Goal: Task Accomplishment & Management: Use online tool/utility

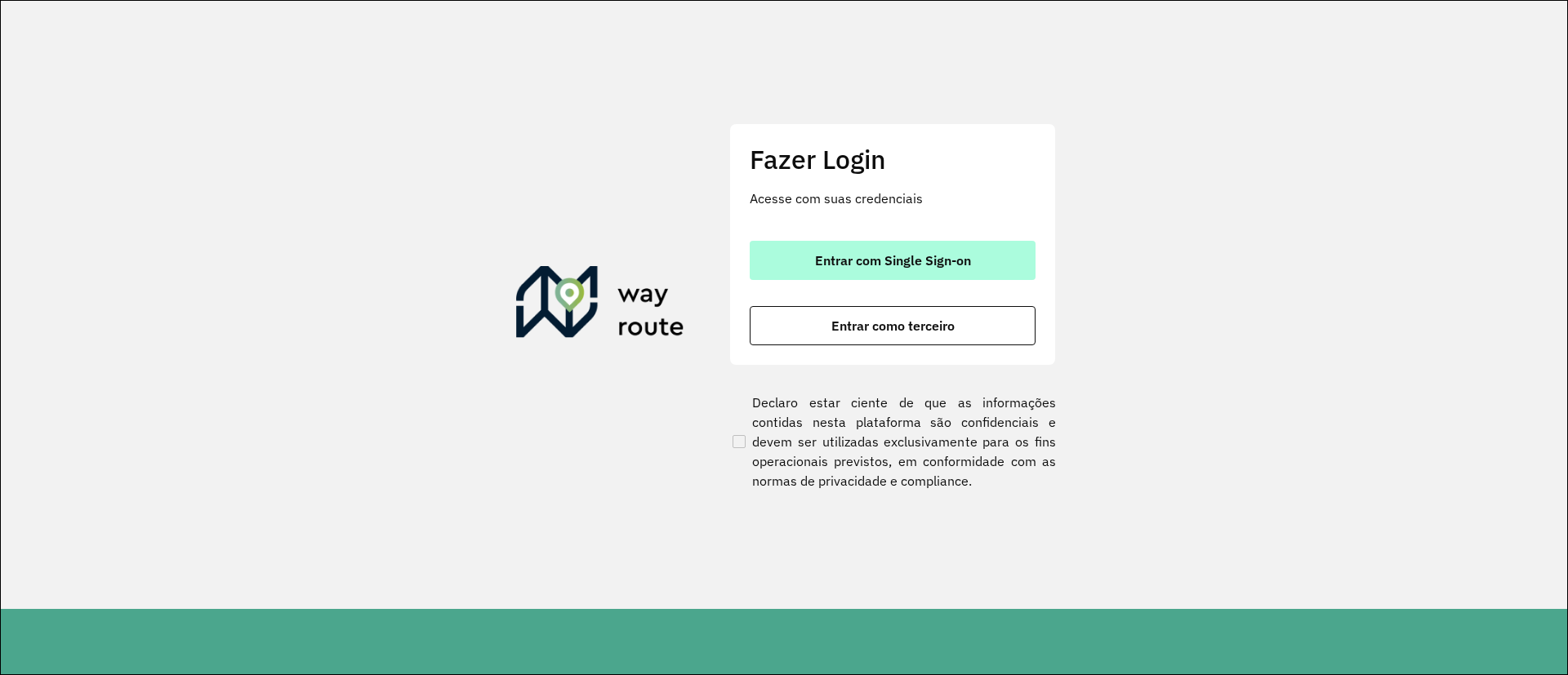
click at [846, 272] on button "Entrar com Single Sign-on" at bounding box center [892, 260] width 286 height 39
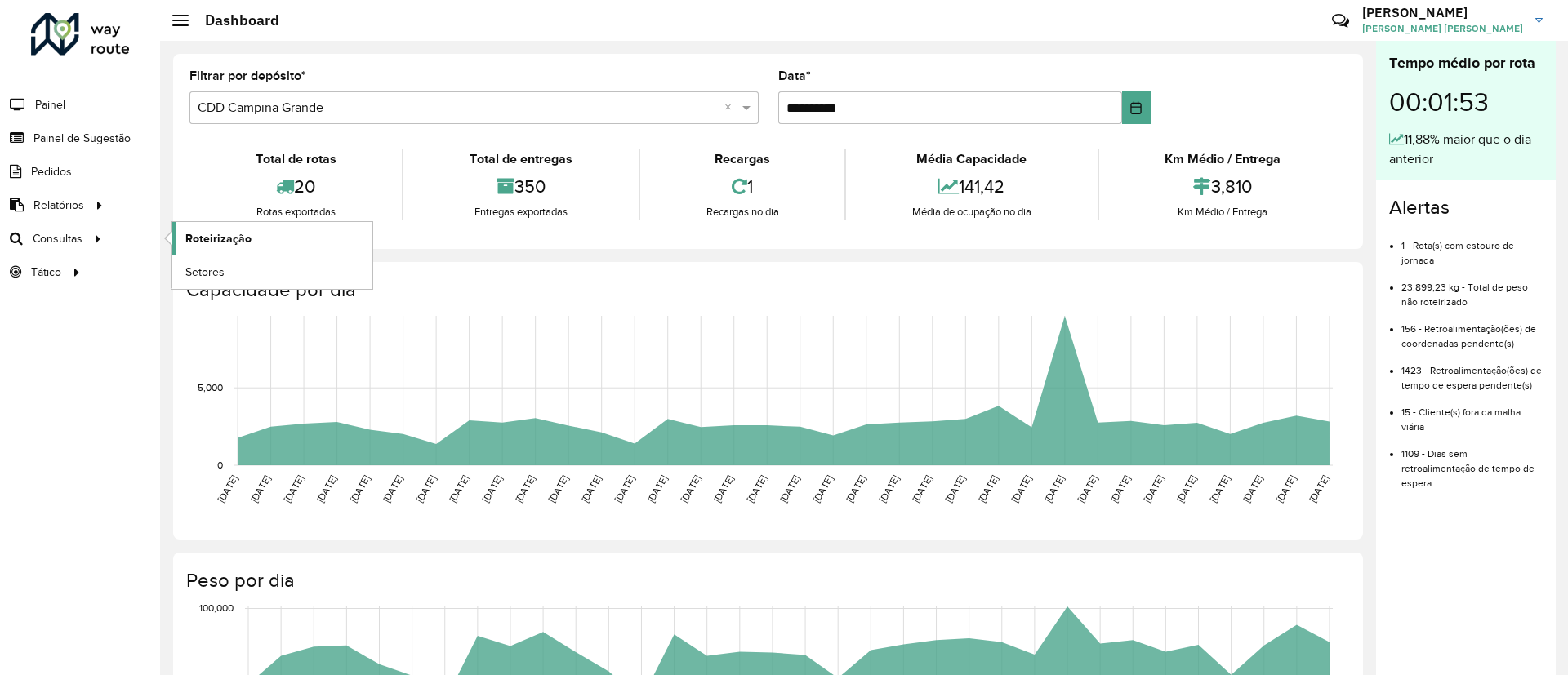
click at [210, 235] on span "Roteirização" at bounding box center [218, 239] width 66 height 17
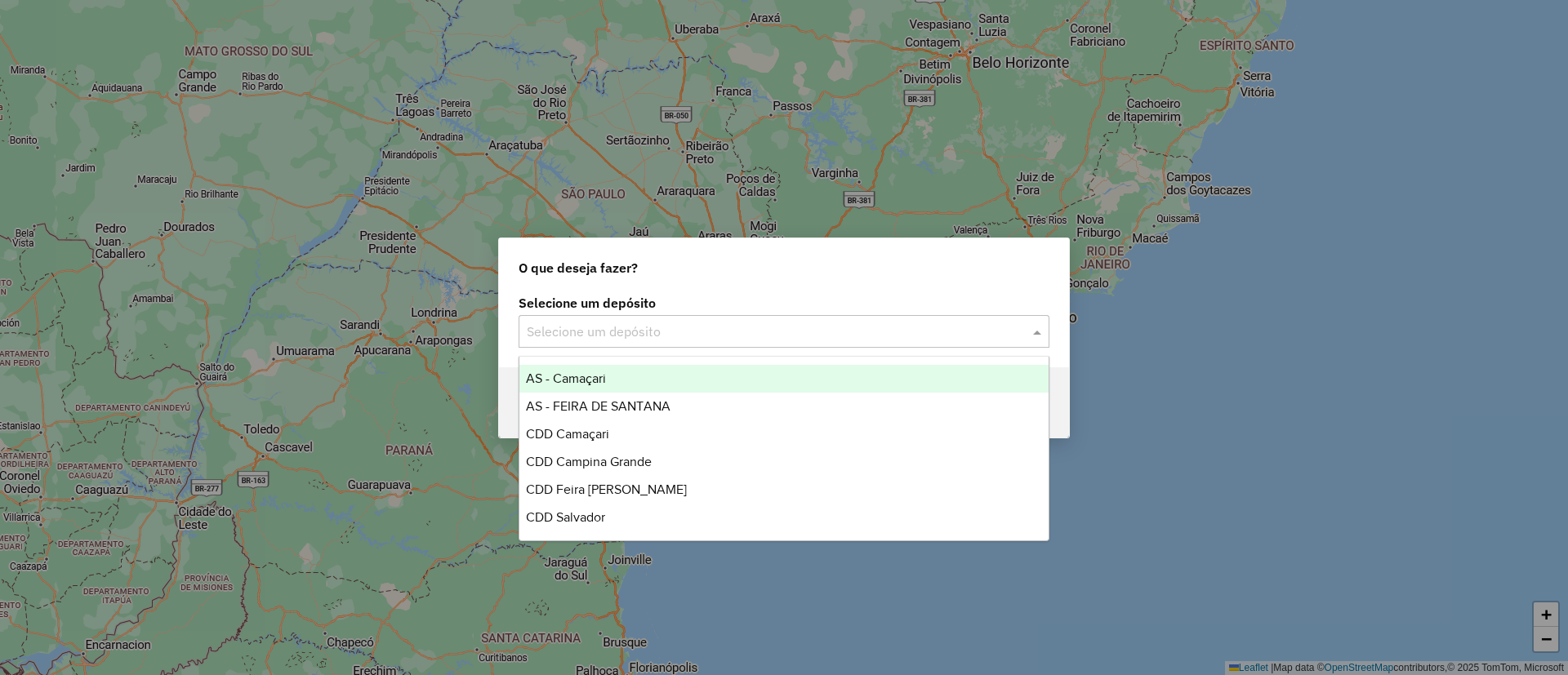
click at [654, 322] on input "text" at bounding box center [767, 332] width 482 height 20
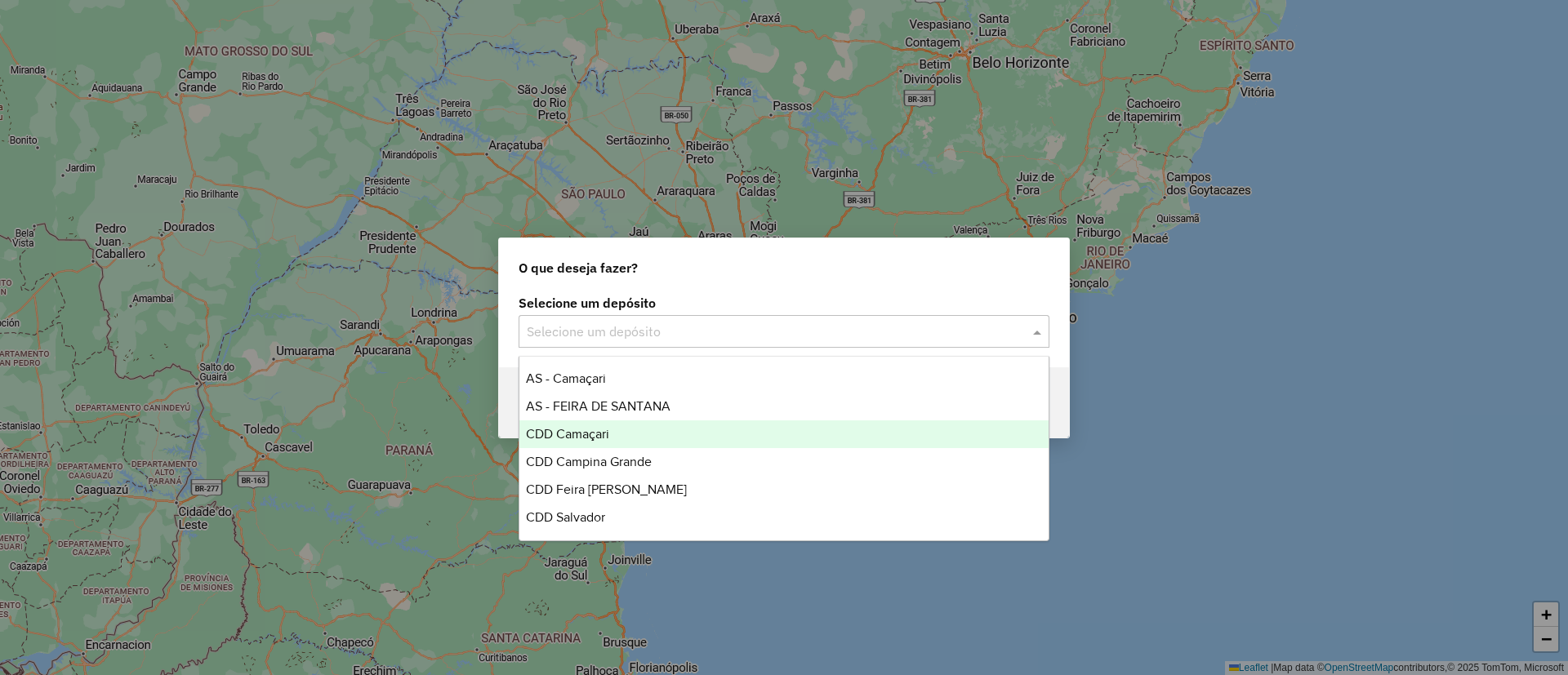
click at [697, 429] on div "CDD Camaçari" at bounding box center [783, 434] width 529 height 28
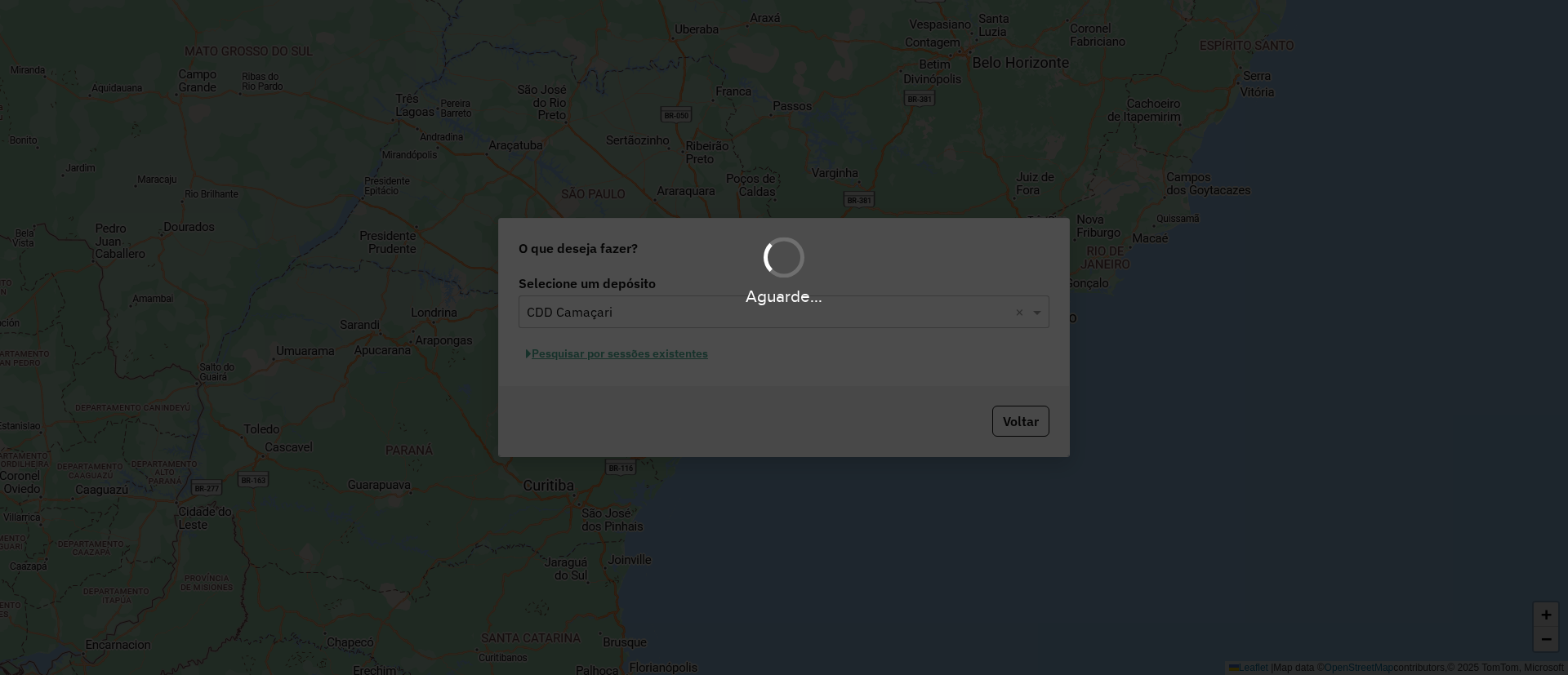
click at [655, 348] on div "Aguarde..." at bounding box center [784, 338] width 1568 height 675
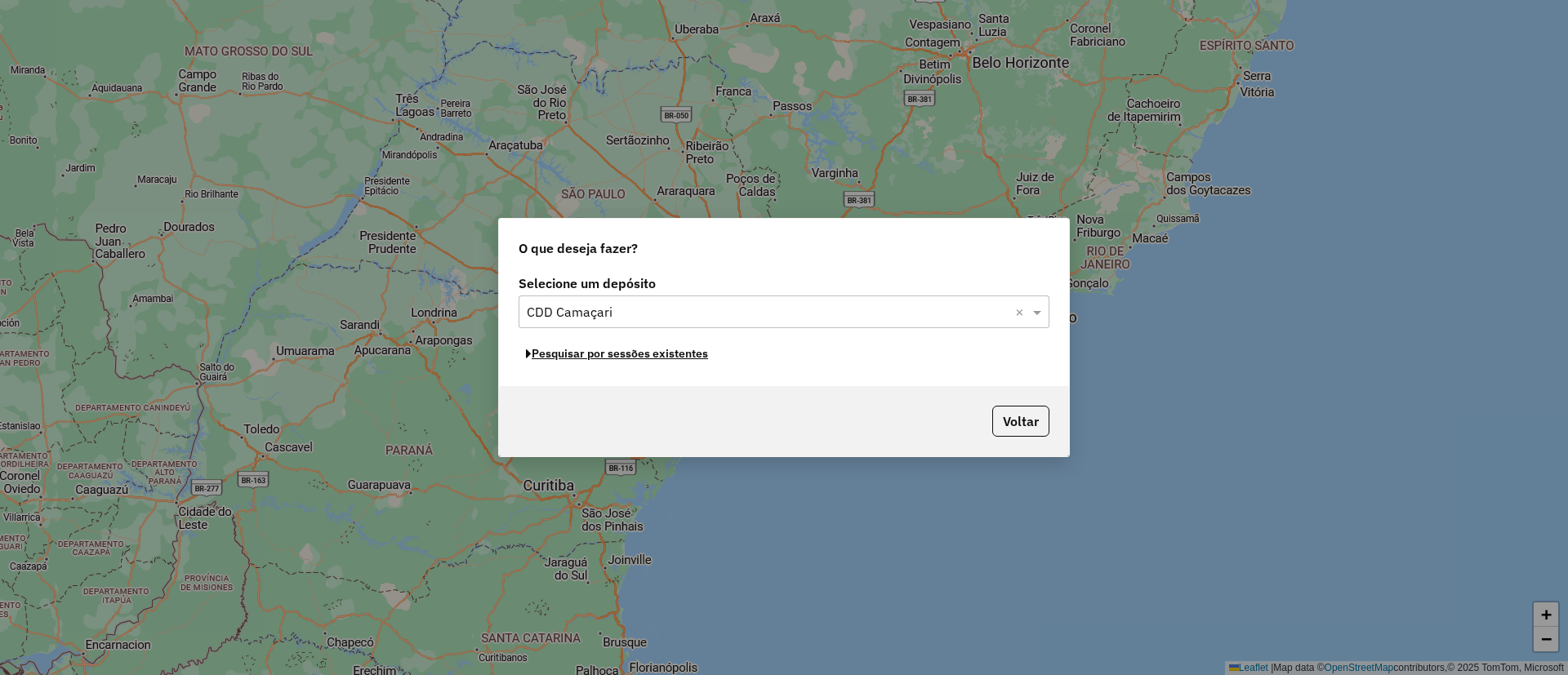
click at [655, 348] on button "Pesquisar por sessões existentes" at bounding box center [617, 353] width 196 height 25
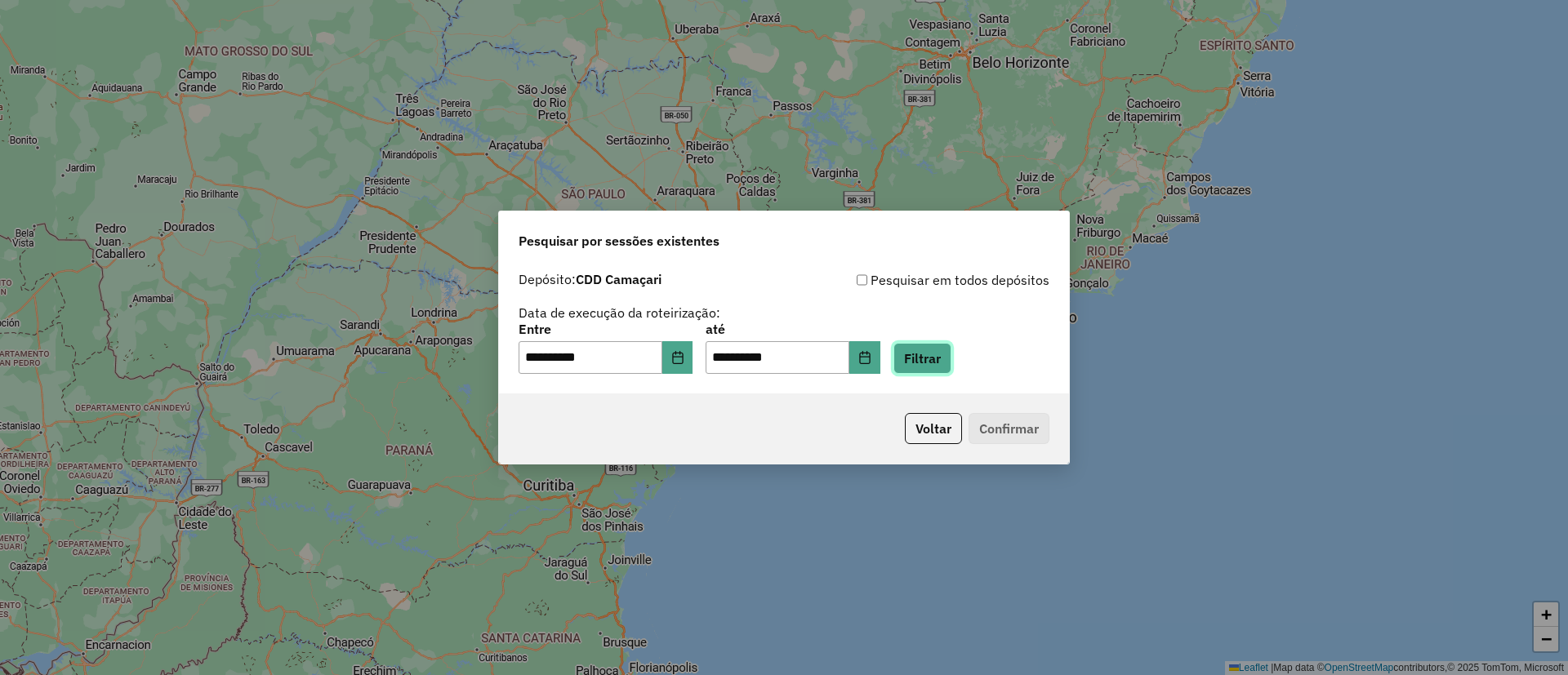
click at [949, 353] on button "Filtrar" at bounding box center [922, 358] width 58 height 31
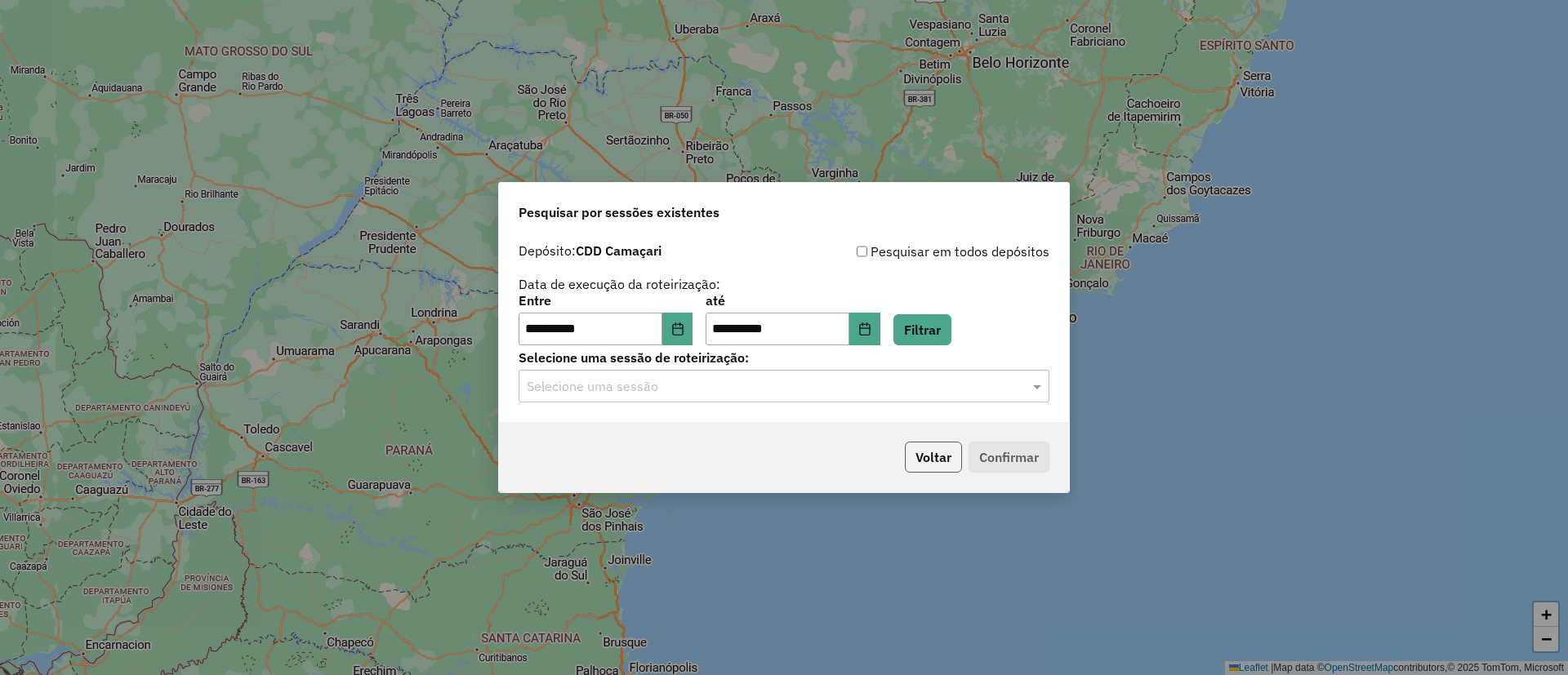
click at [919, 450] on button "Voltar" at bounding box center [933, 457] width 57 height 31
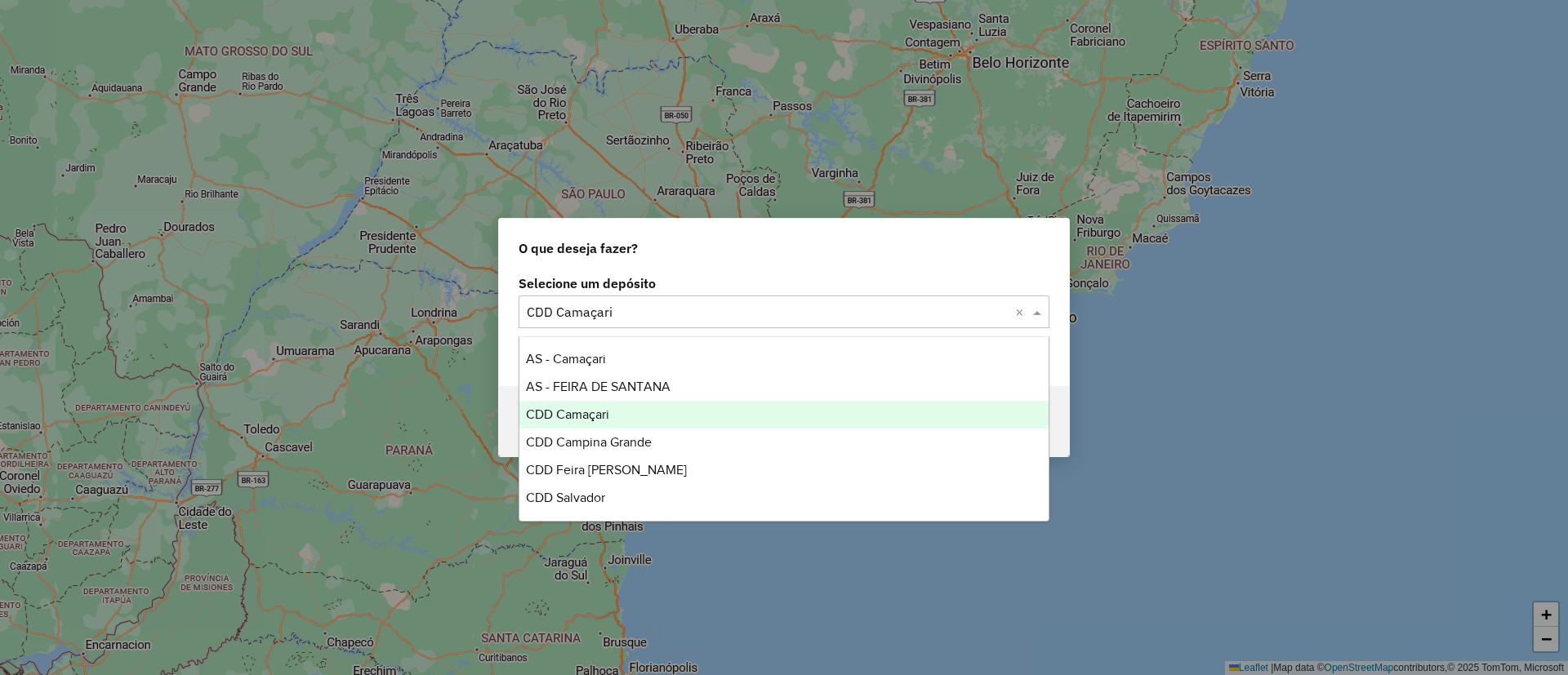
click at [672, 316] on input "text" at bounding box center [767, 312] width 482 height 20
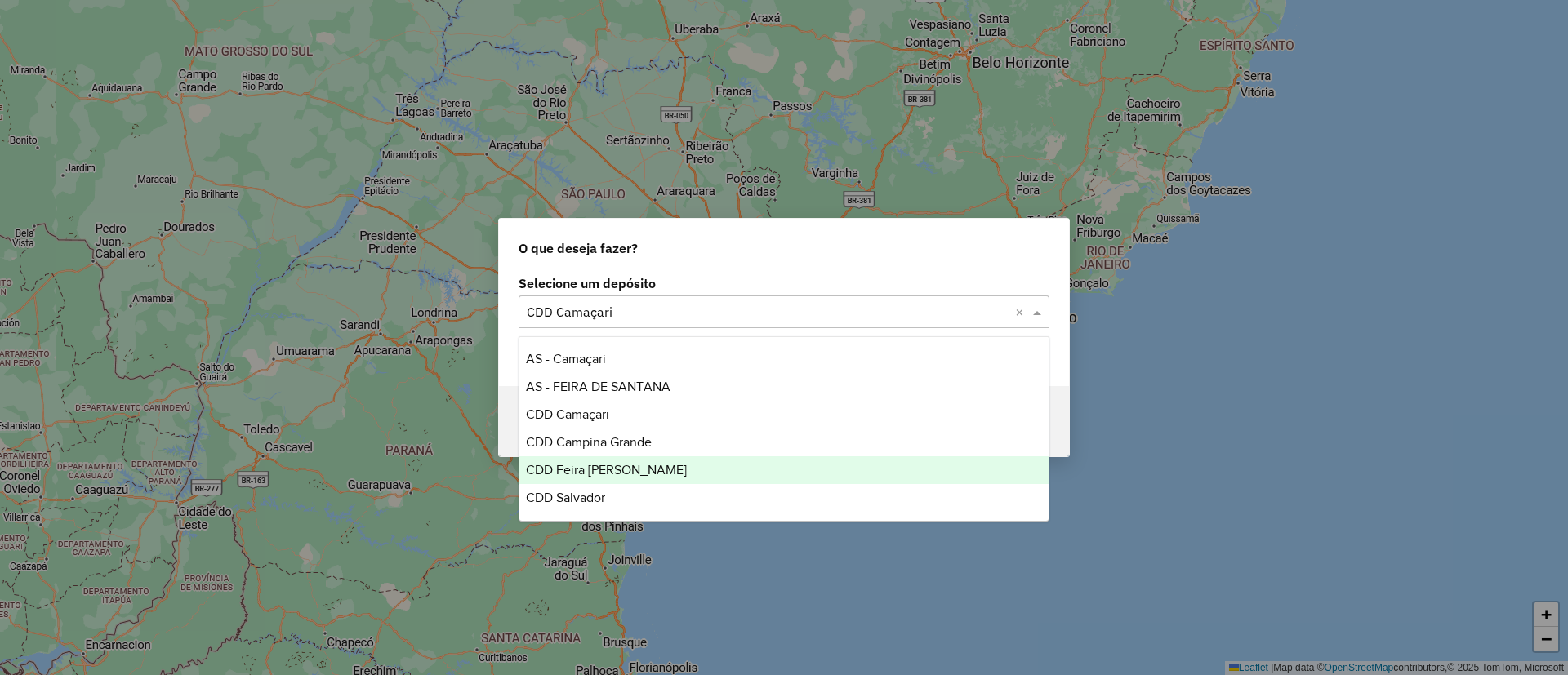
click at [716, 468] on div "CDD Feira de Santana" at bounding box center [783, 471] width 529 height 28
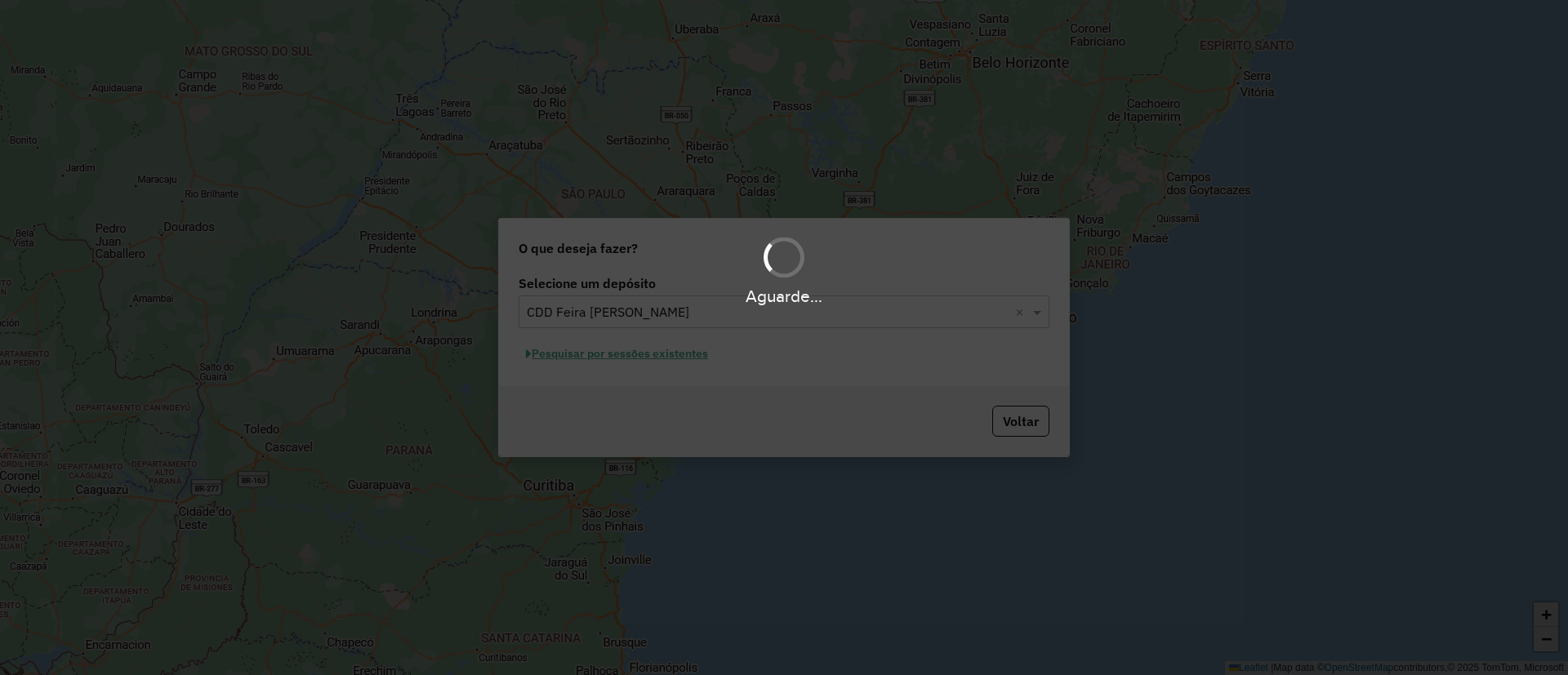
click at [663, 357] on div "Aguarde..." at bounding box center [784, 338] width 1568 height 675
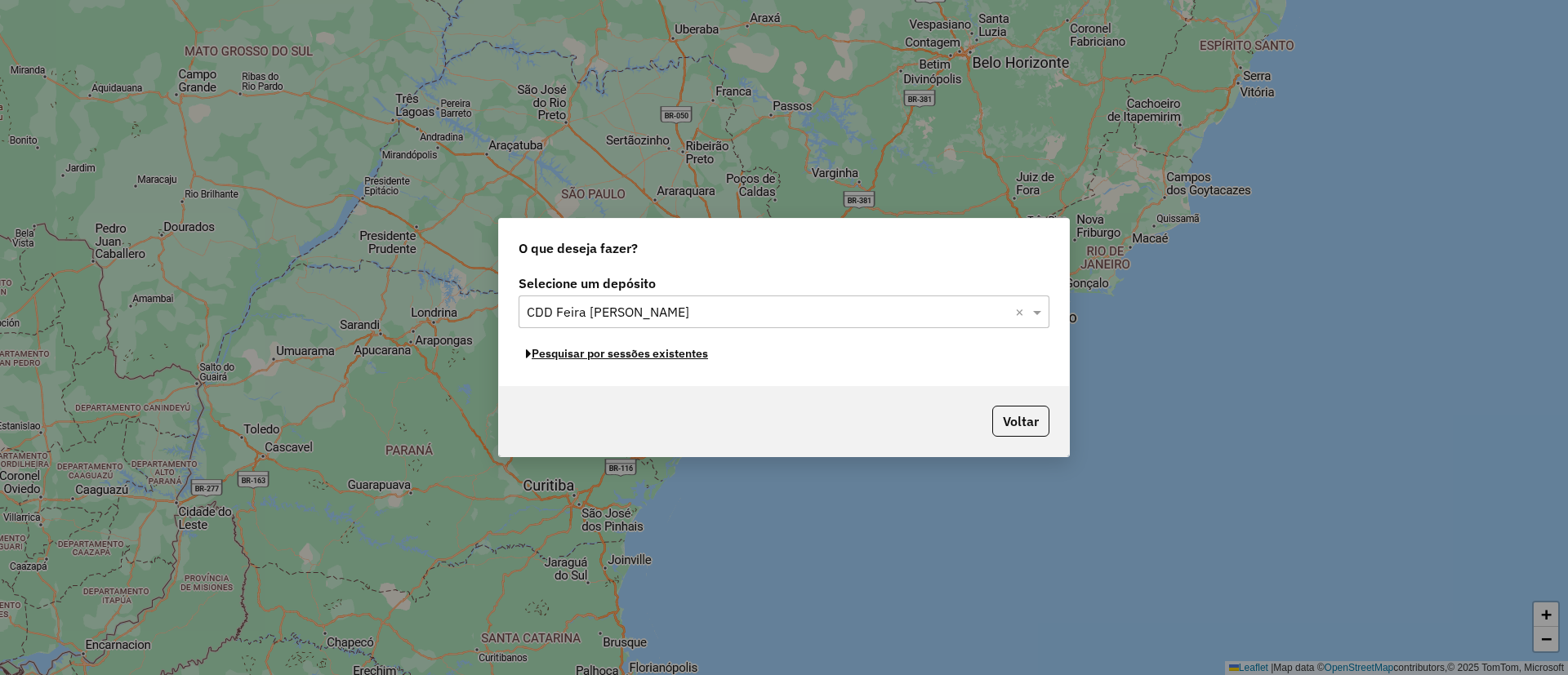
click at [663, 357] on button "Pesquisar por sessões existentes" at bounding box center [617, 353] width 196 height 25
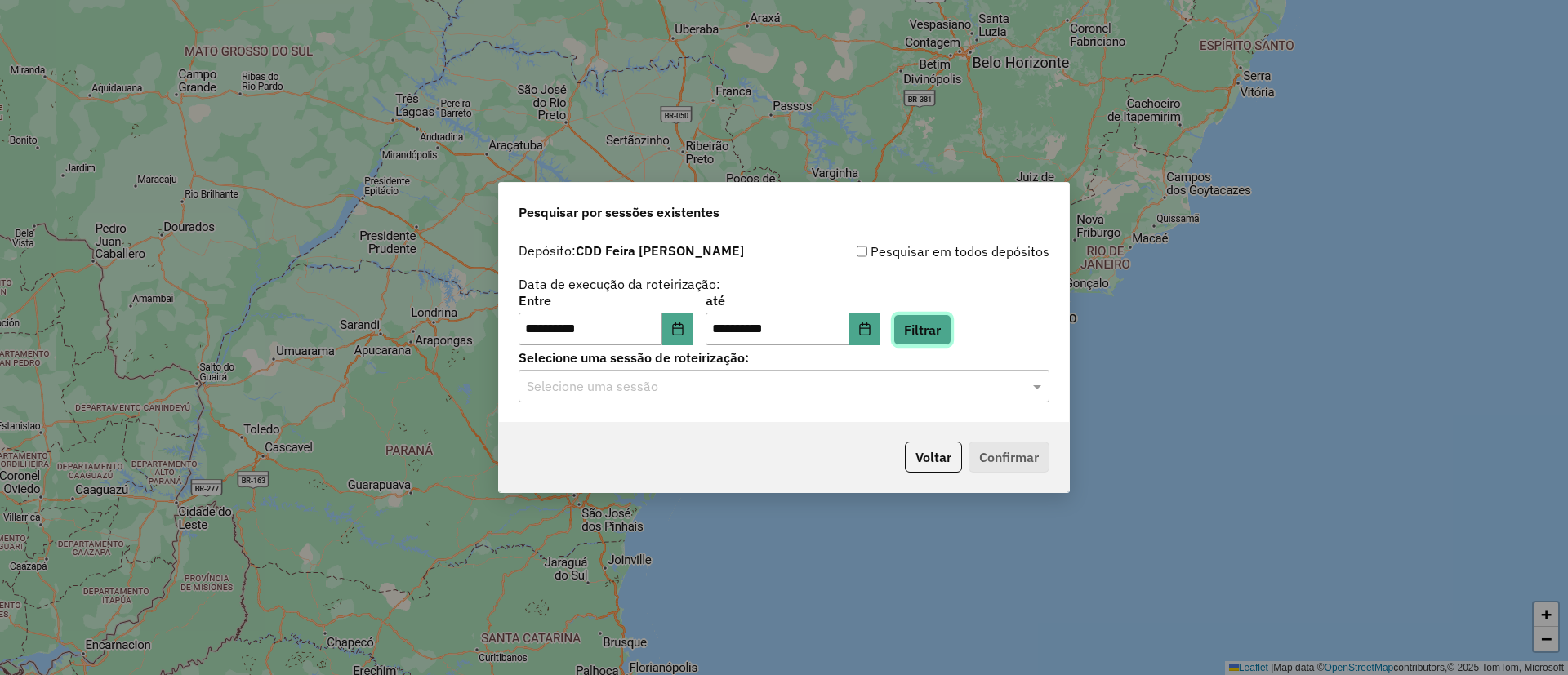
click at [944, 330] on button "Filtrar" at bounding box center [922, 329] width 58 height 31
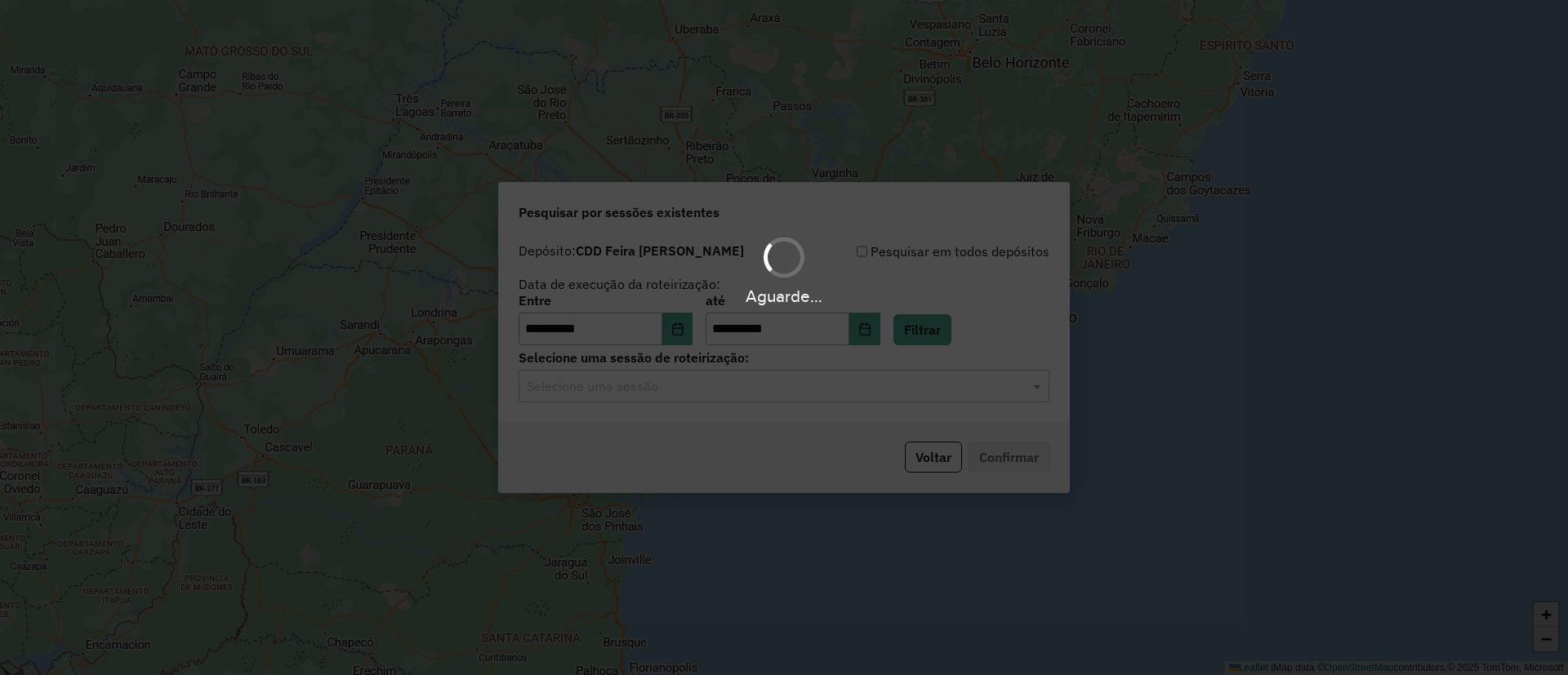
click at [776, 392] on div "Aguarde..." at bounding box center [784, 338] width 1568 height 675
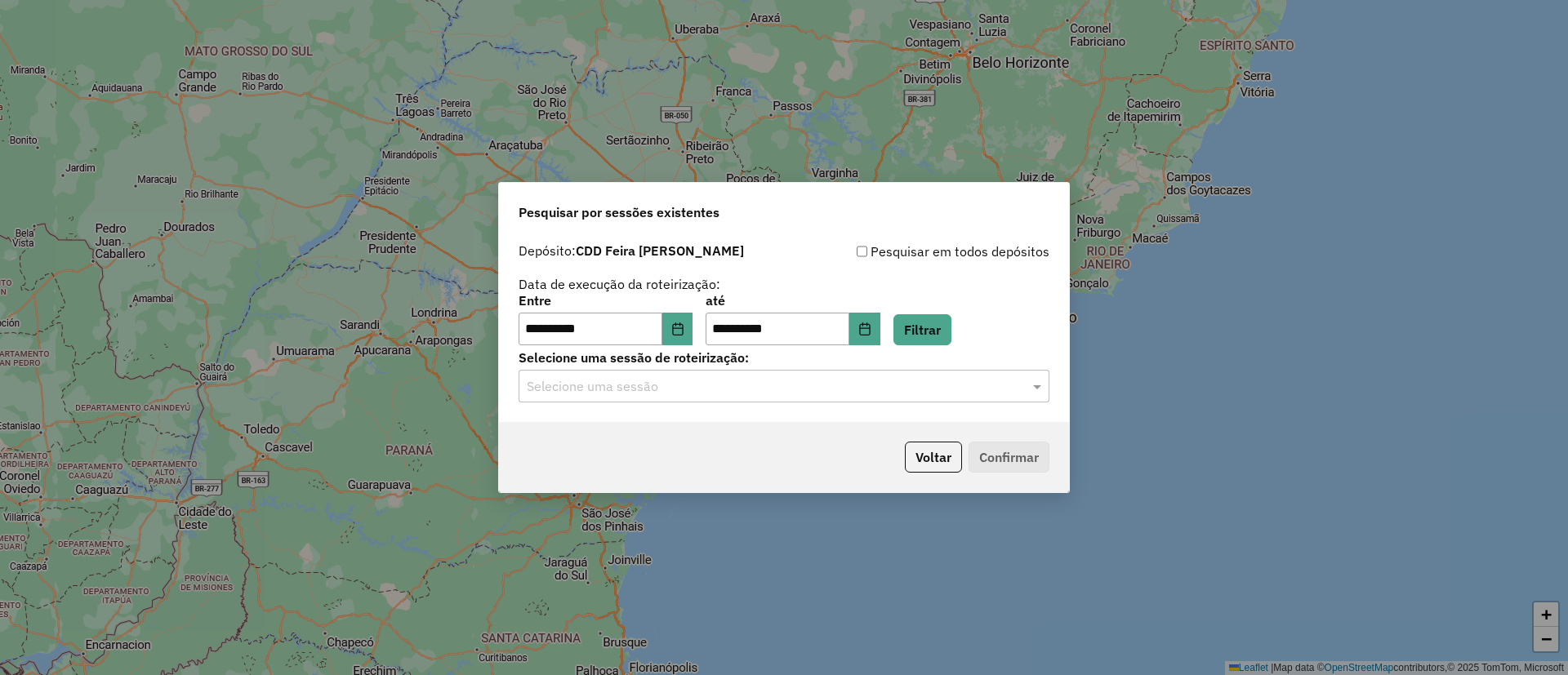
click at [776, 392] on input "text" at bounding box center [767, 386] width 482 height 20
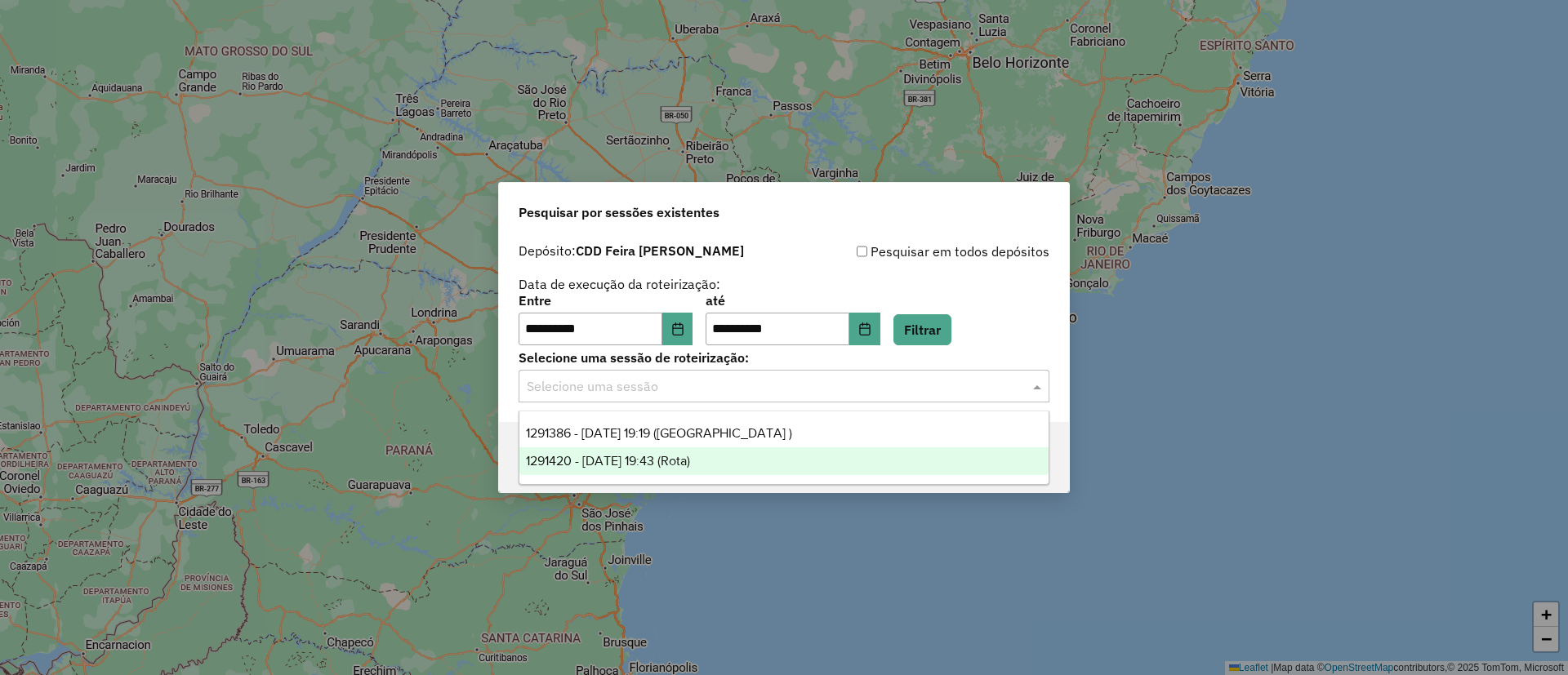
click at [798, 463] on div "1291420 - 09/10/2025 19:43 (Rota)" at bounding box center [783, 462] width 529 height 28
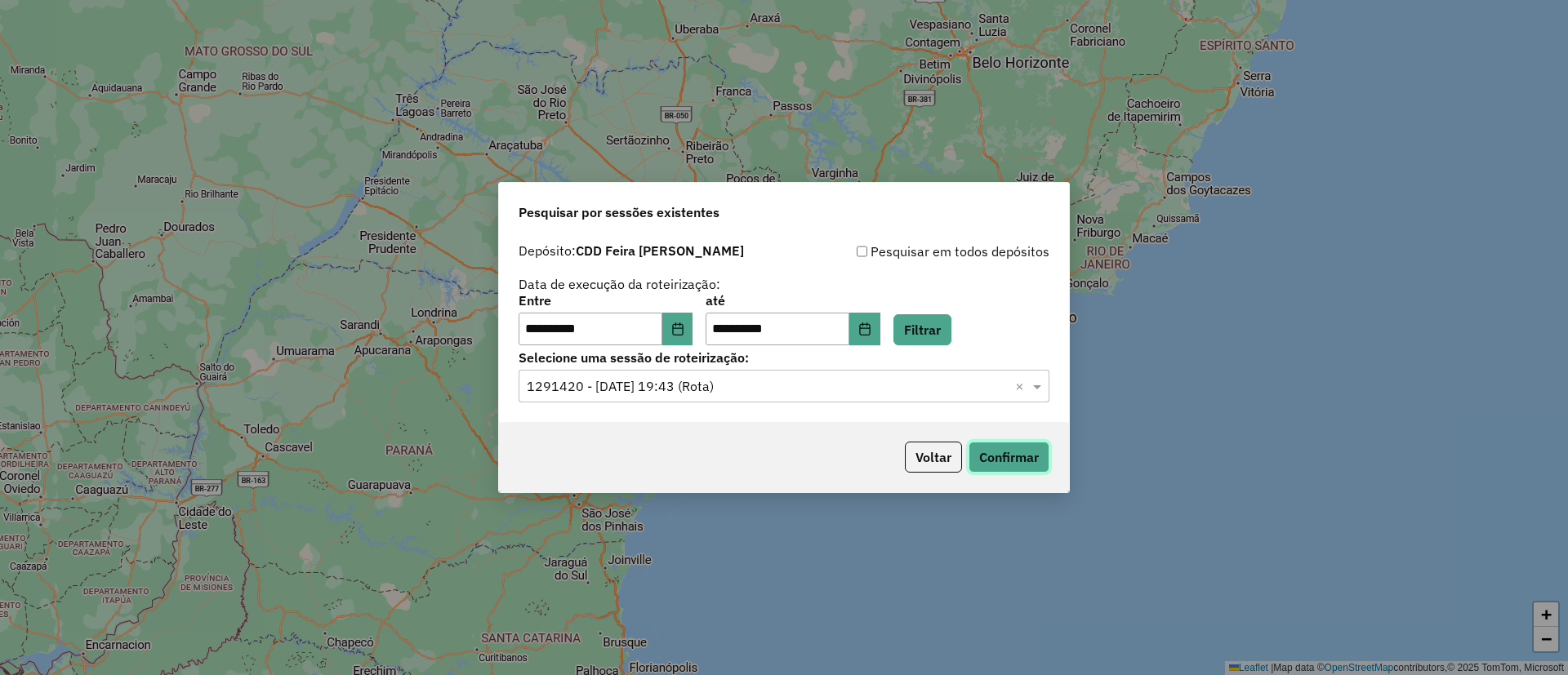
click at [1026, 445] on button "Confirmar" at bounding box center [1009, 457] width 81 height 31
click at [948, 439] on div "Voltar Confirmar" at bounding box center [784, 457] width 570 height 71
click at [946, 447] on button "Voltar" at bounding box center [933, 457] width 57 height 31
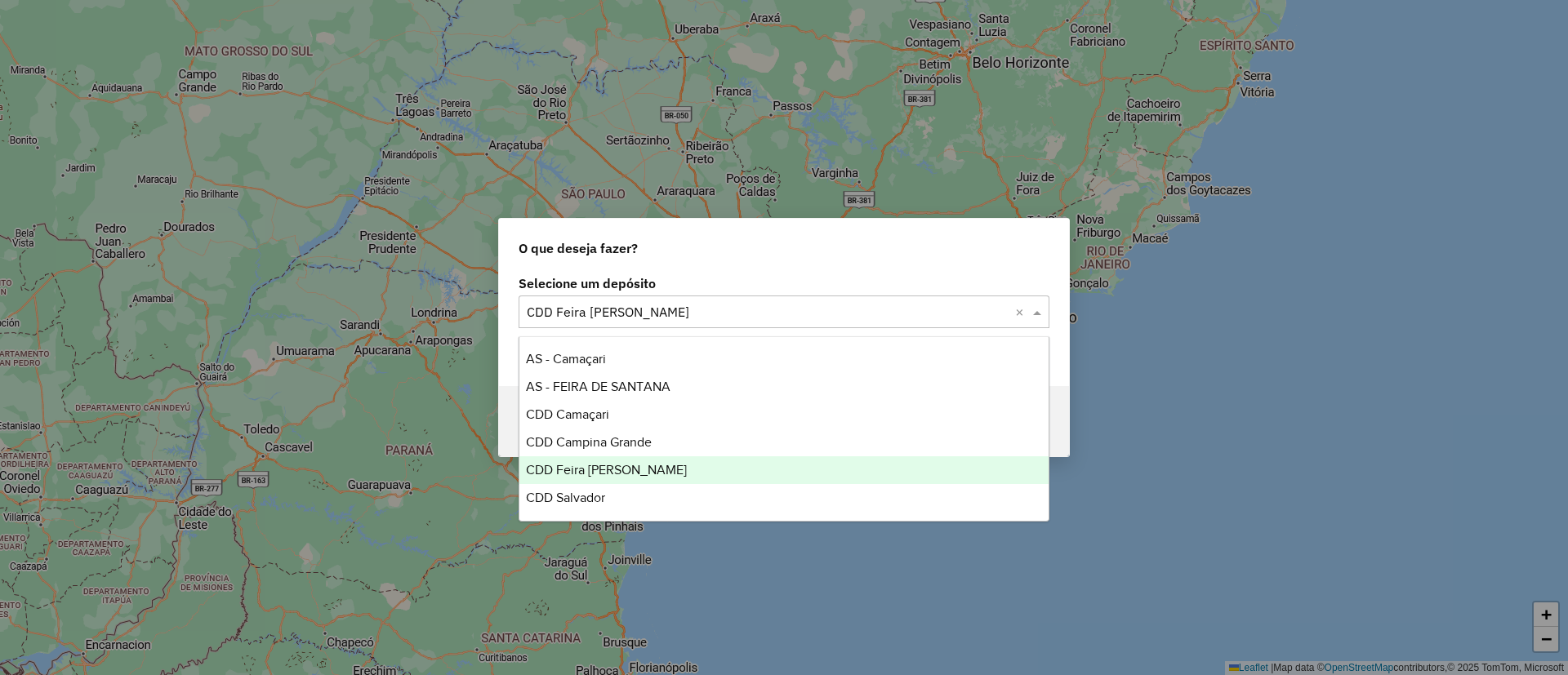
click at [619, 321] on input "text" at bounding box center [767, 312] width 482 height 20
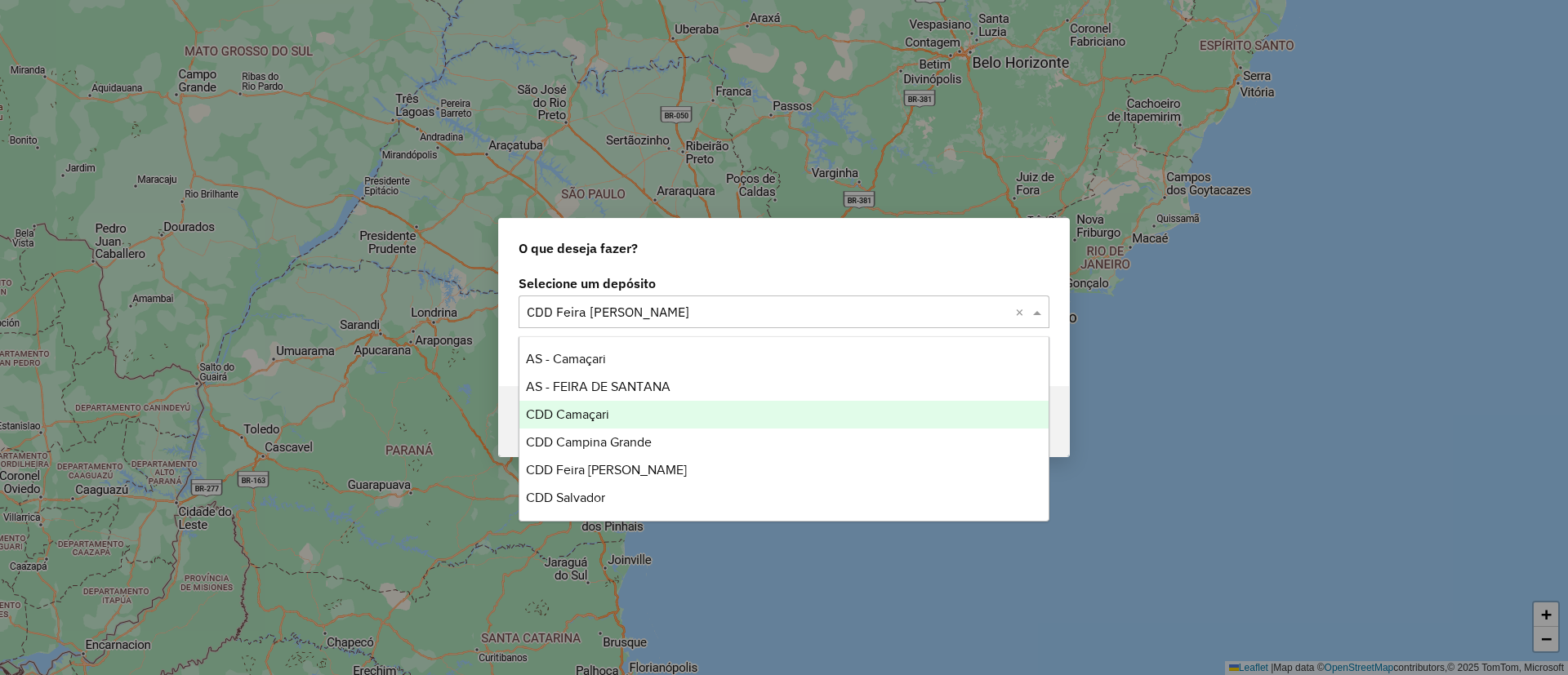
click at [646, 406] on div "CDD Camaçari" at bounding box center [783, 416] width 529 height 28
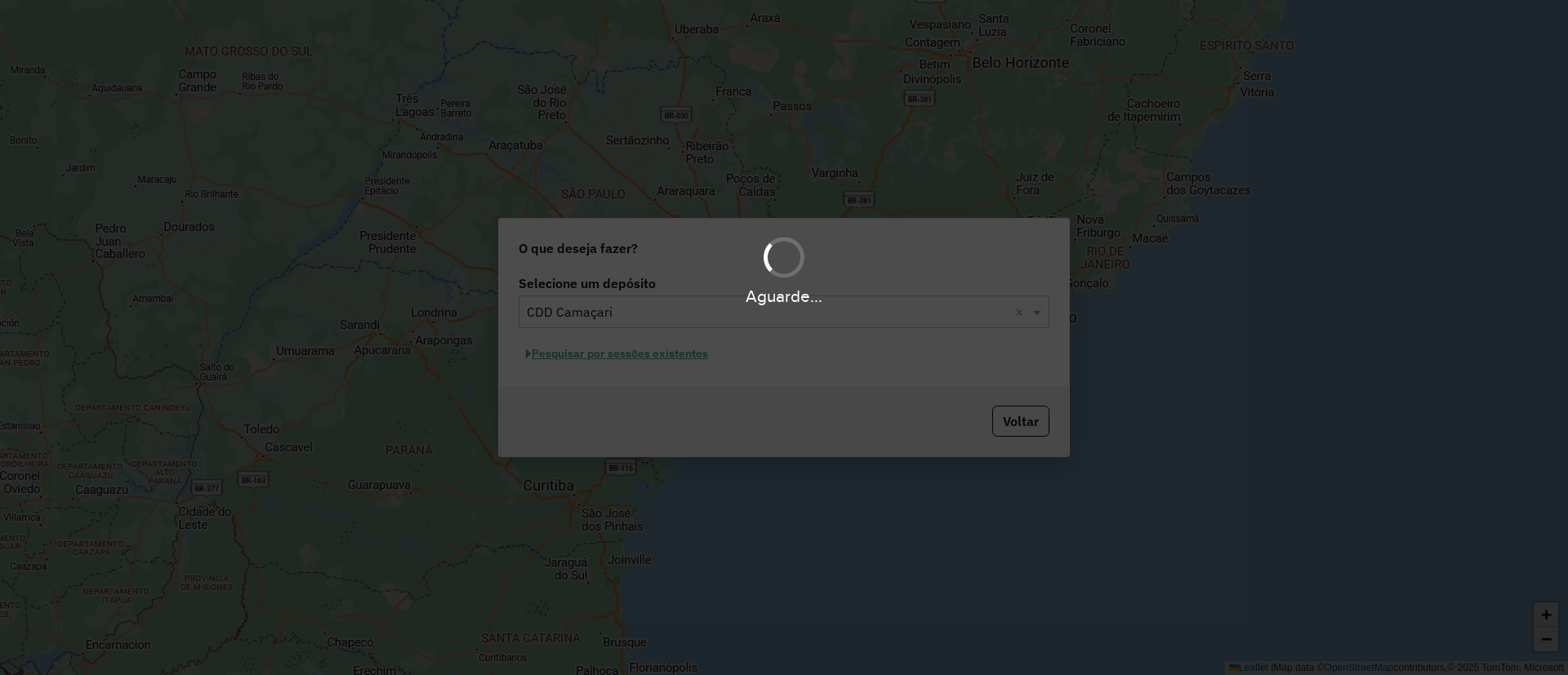
click at [668, 340] on div "Aguarde..." at bounding box center [784, 338] width 1568 height 675
click at [675, 352] on div "Aguarde..." at bounding box center [784, 338] width 1568 height 675
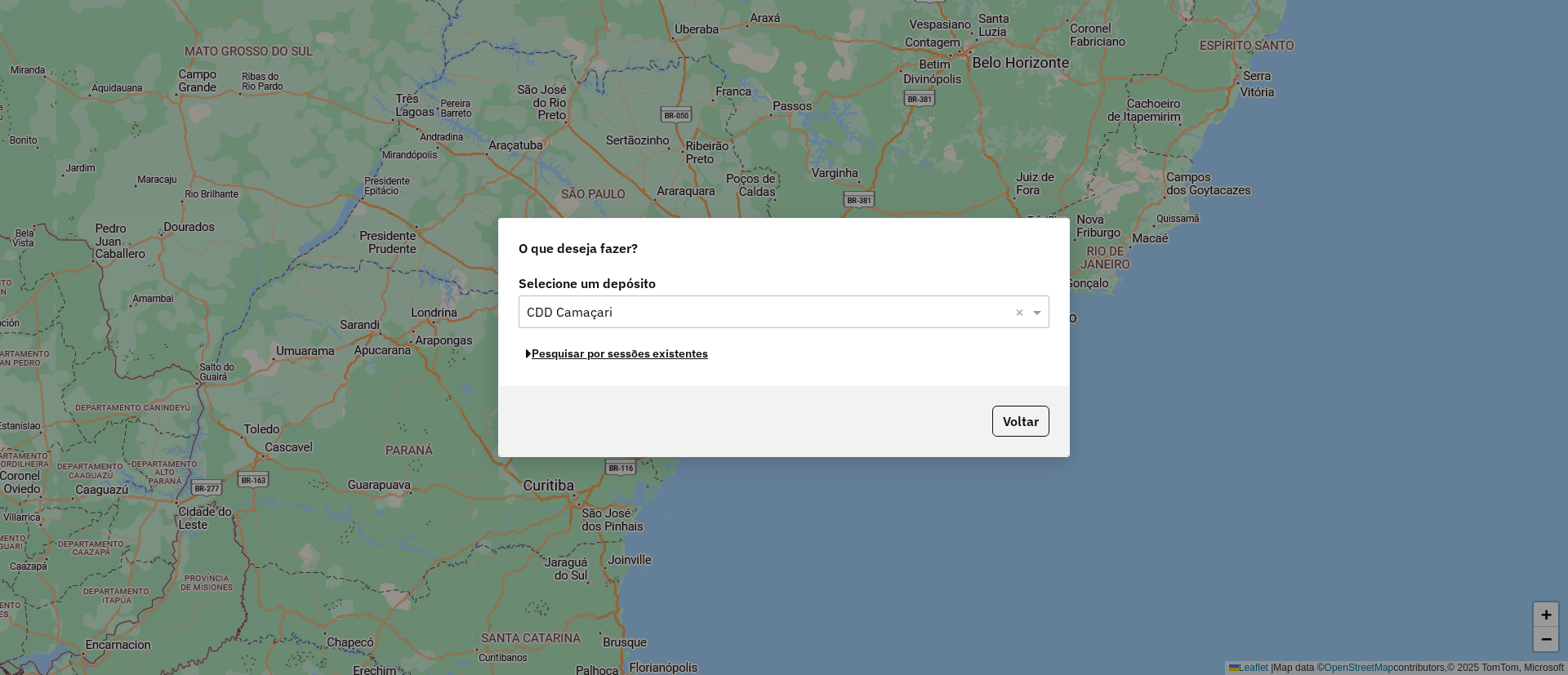
click at [675, 352] on button "Pesquisar por sessões existentes" at bounding box center [617, 353] width 196 height 25
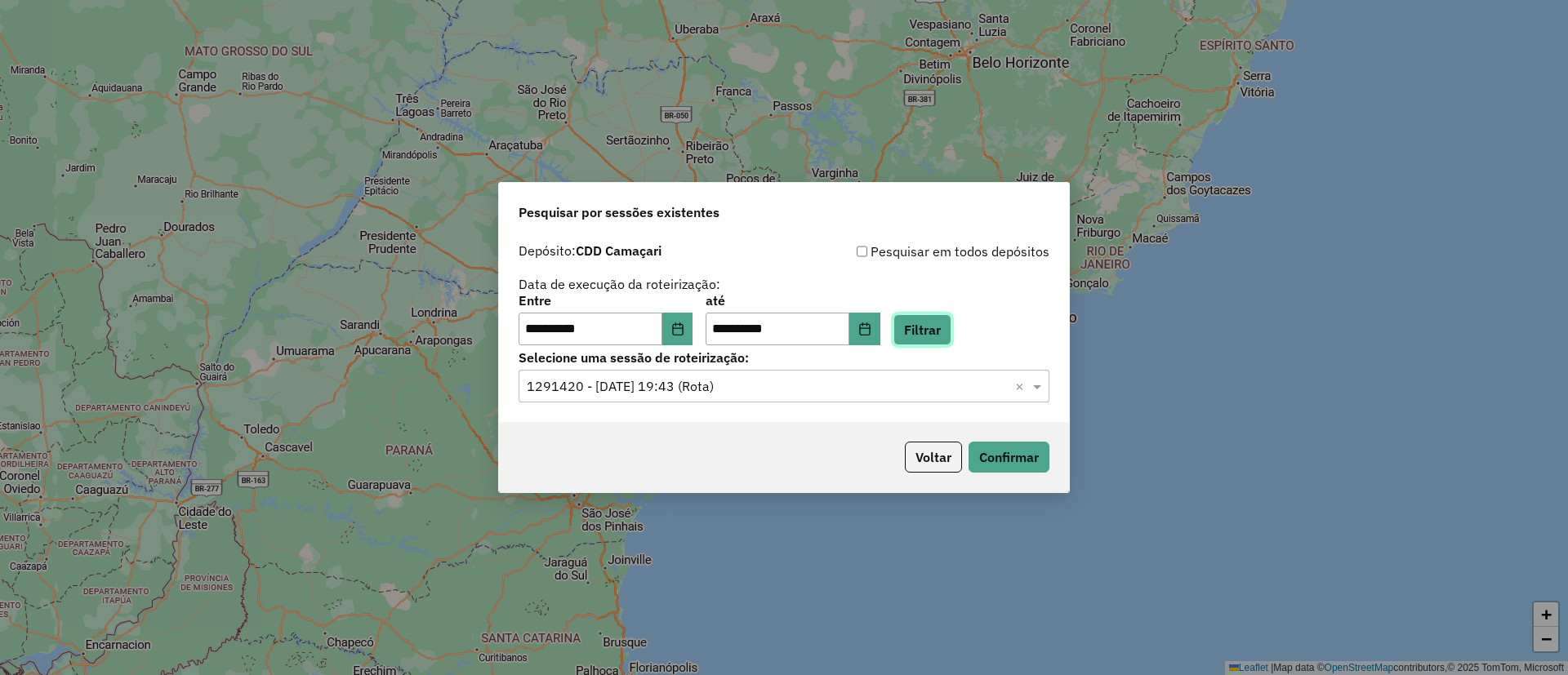
click at [951, 322] on button "Filtrar" at bounding box center [922, 329] width 58 height 31
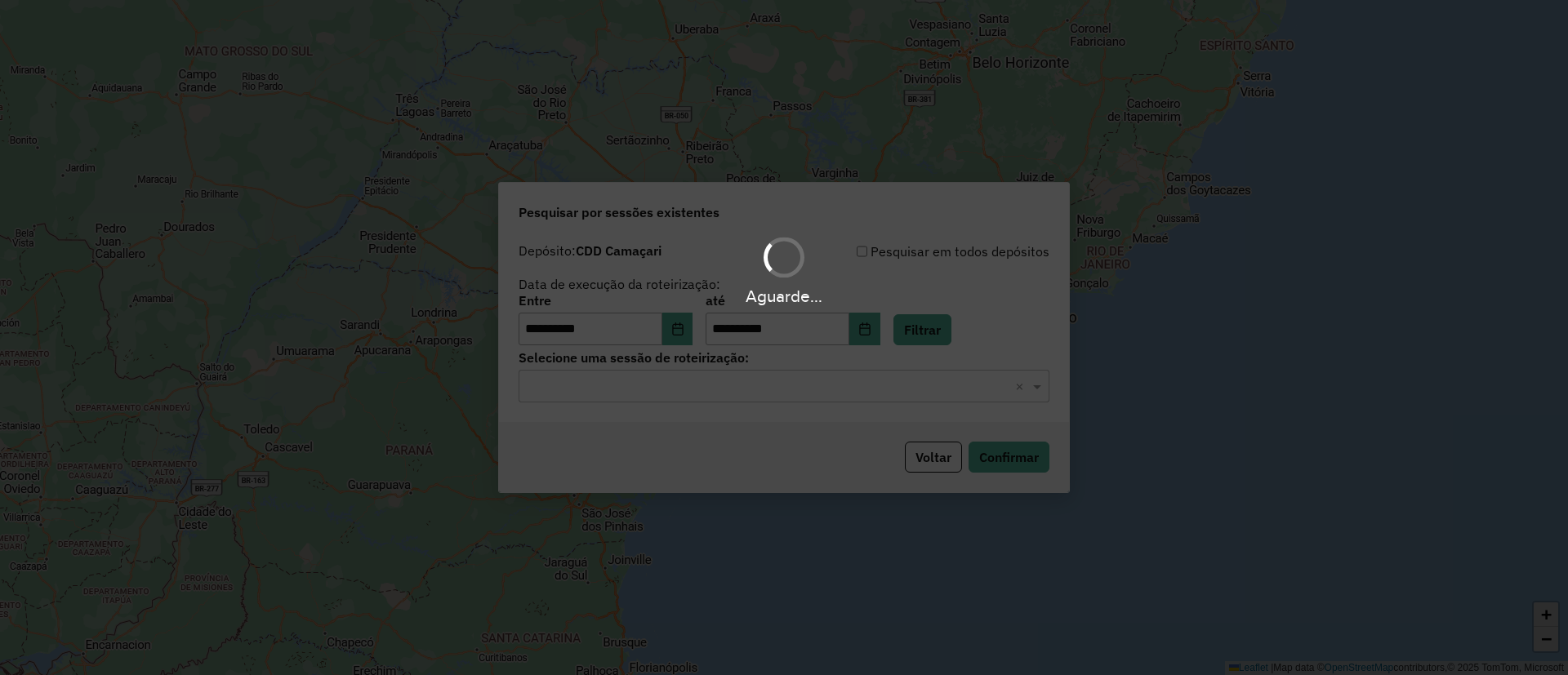
click at [775, 376] on div "Aguarde..." at bounding box center [784, 338] width 1568 height 675
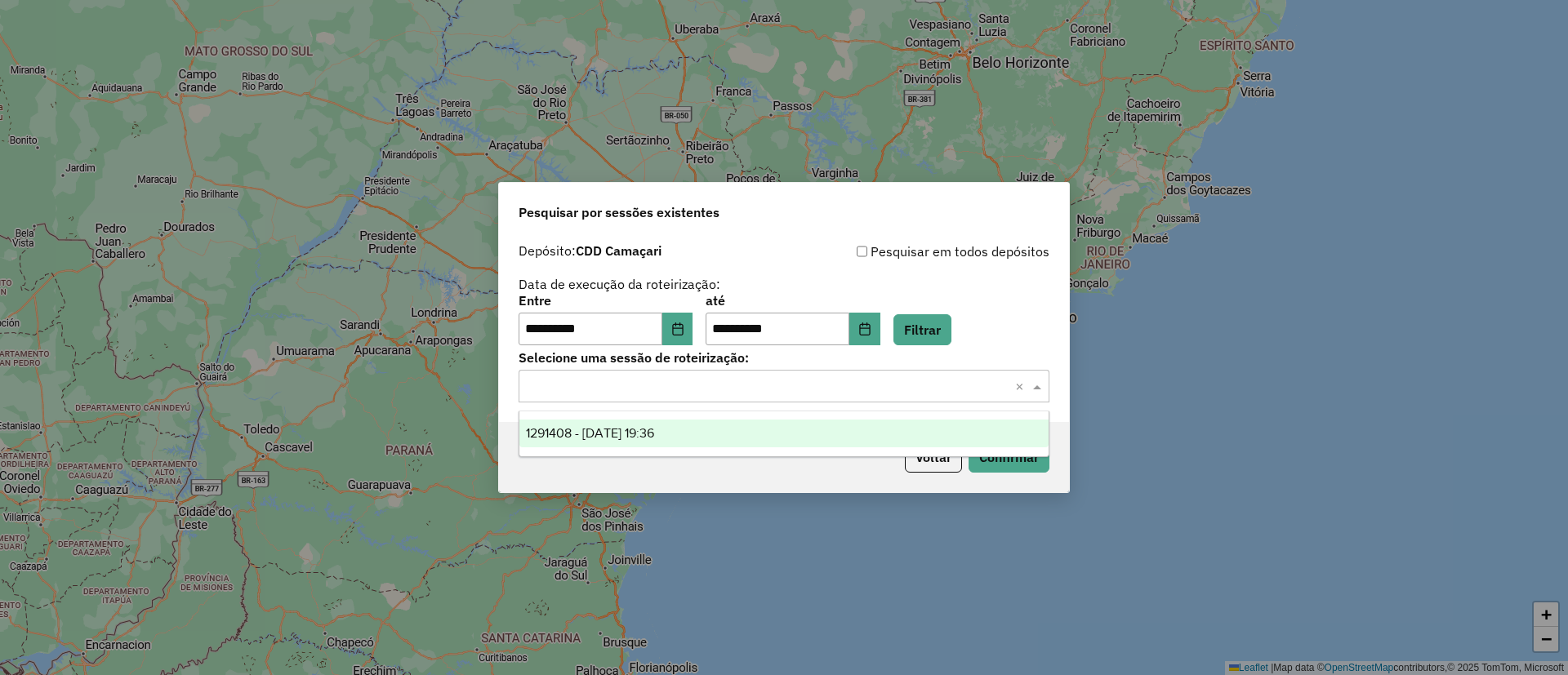
click at [777, 380] on input "text" at bounding box center [767, 386] width 482 height 20
click at [810, 427] on div "1291408 - 09/10/2025 19:36" at bounding box center [783, 434] width 529 height 28
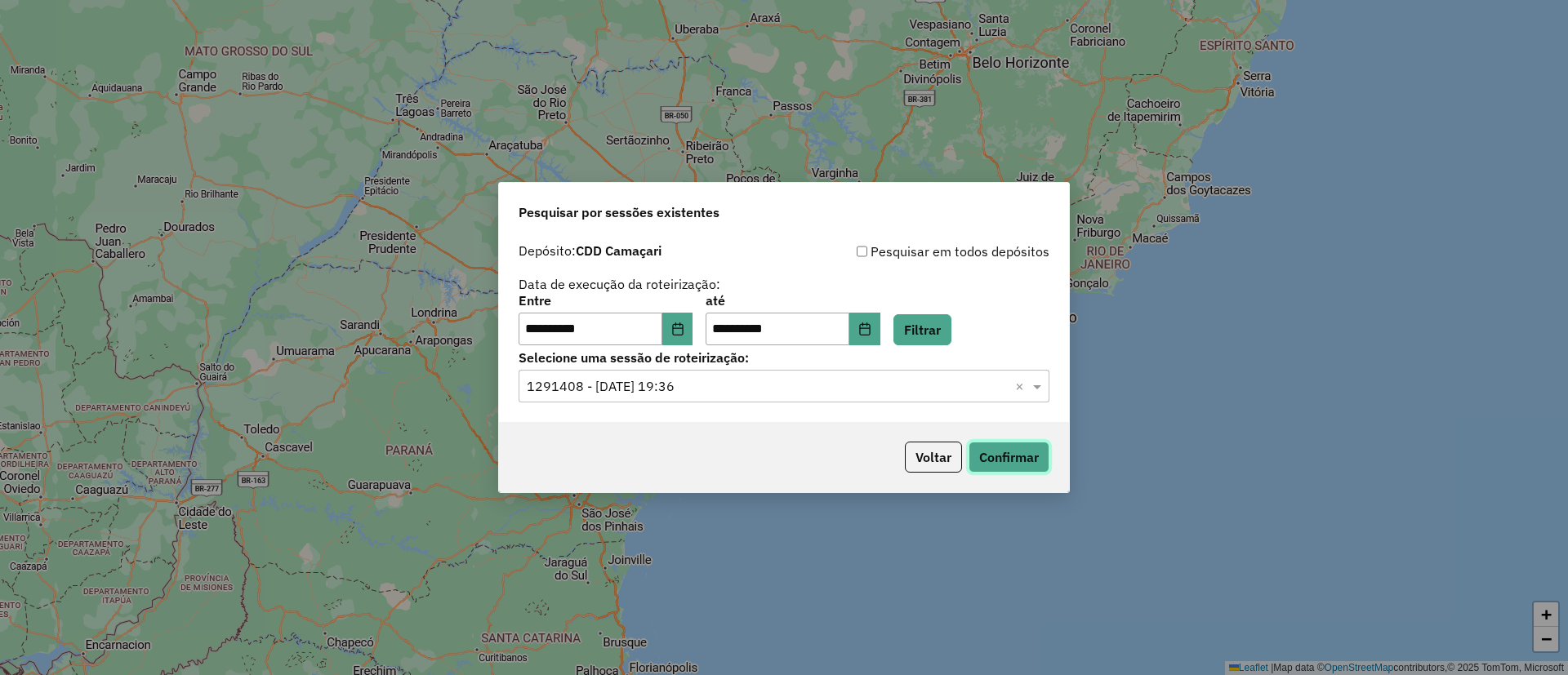
click at [1034, 445] on button "Confirmar" at bounding box center [1009, 457] width 81 height 31
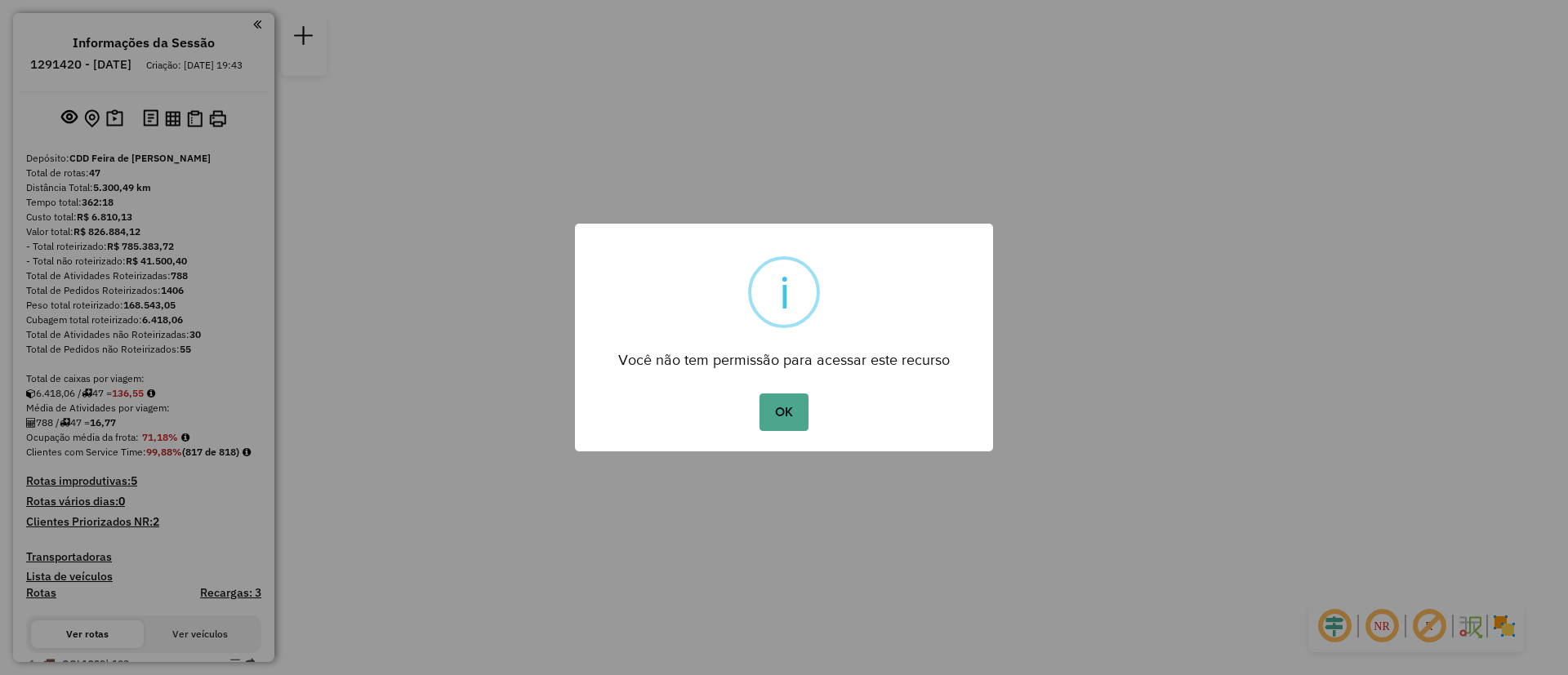
click at [760, 394] on button "OK" at bounding box center [783, 413] width 48 height 38
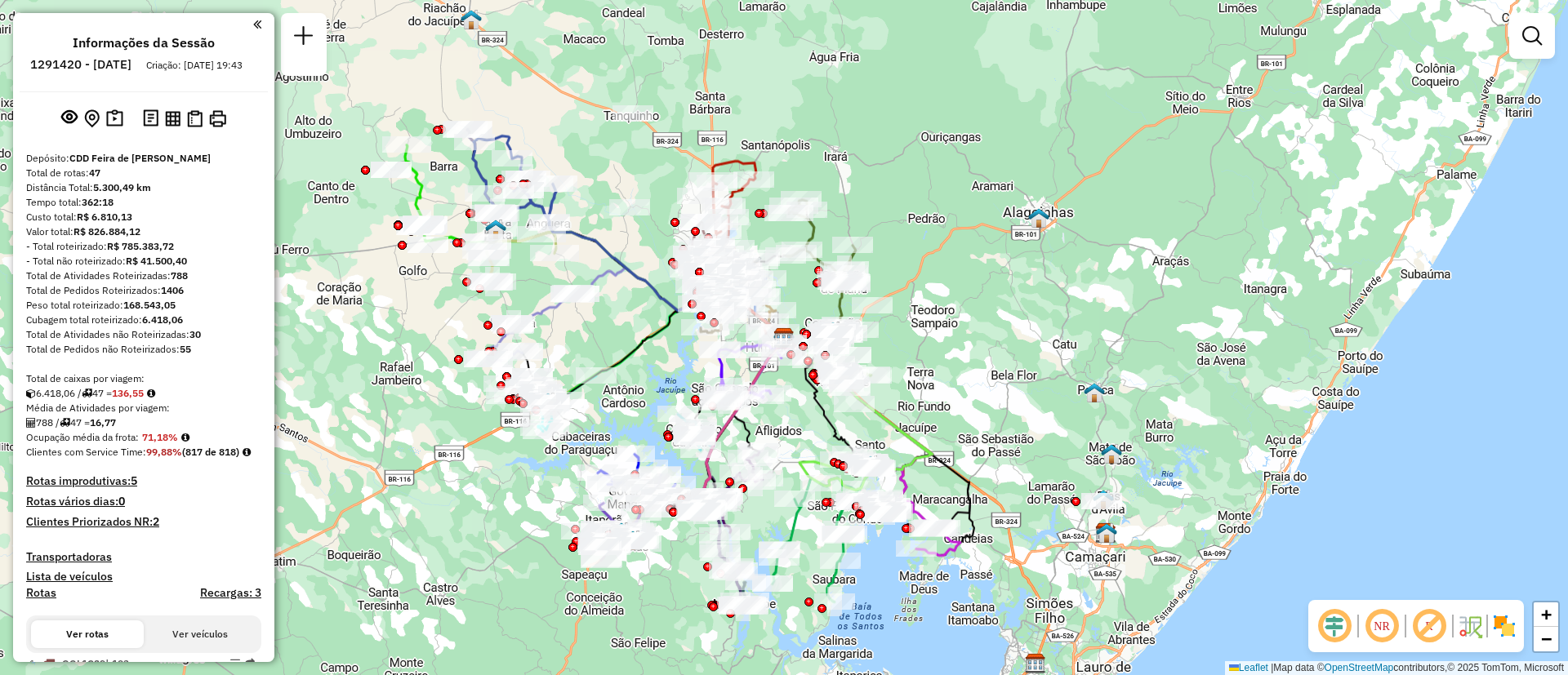
click at [639, 318] on div "Janela de atendimento Grade de atendimento Capacidade Transportadoras Veículos …" at bounding box center [784, 338] width 1568 height 675
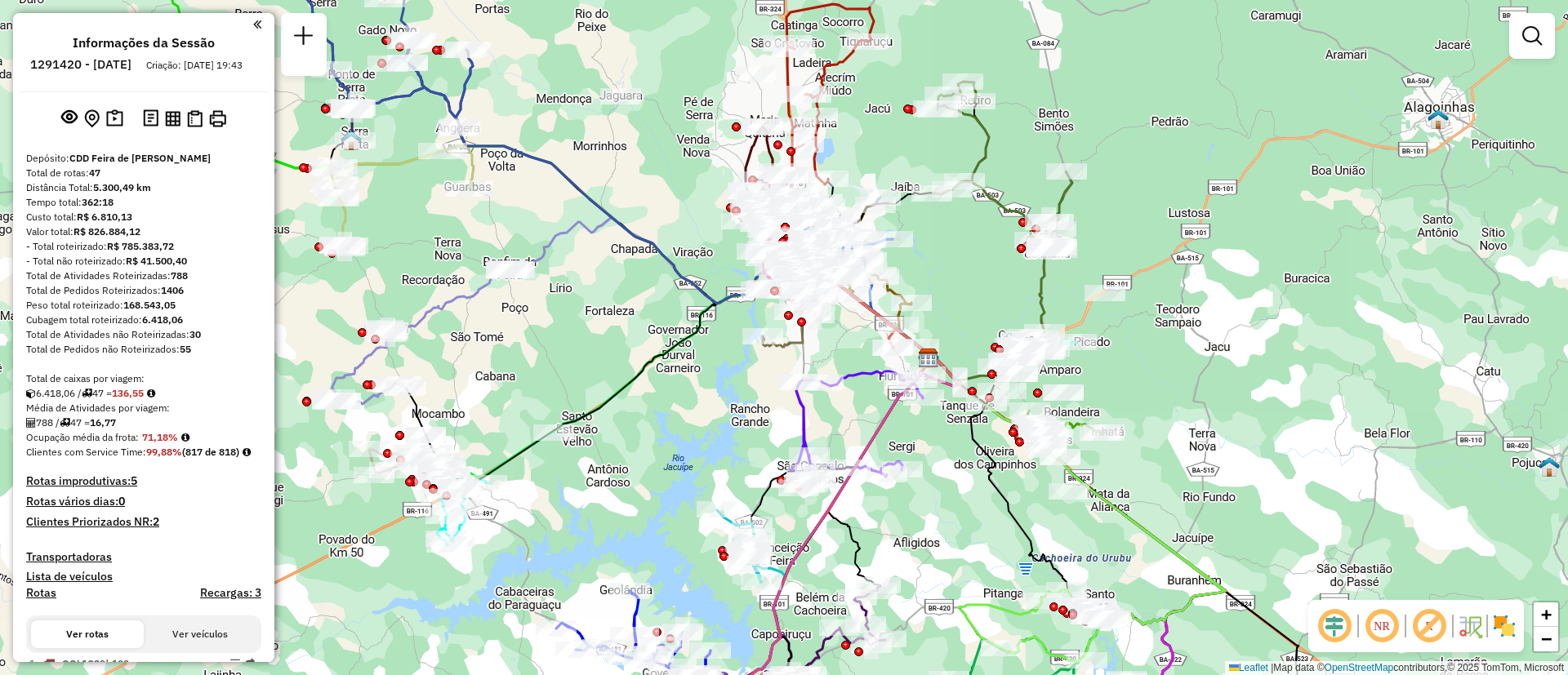
click at [1189, 303] on div "Janela de atendimento Grade de atendimento Capacidade Transportadoras Veículos …" at bounding box center [784, 338] width 1568 height 675
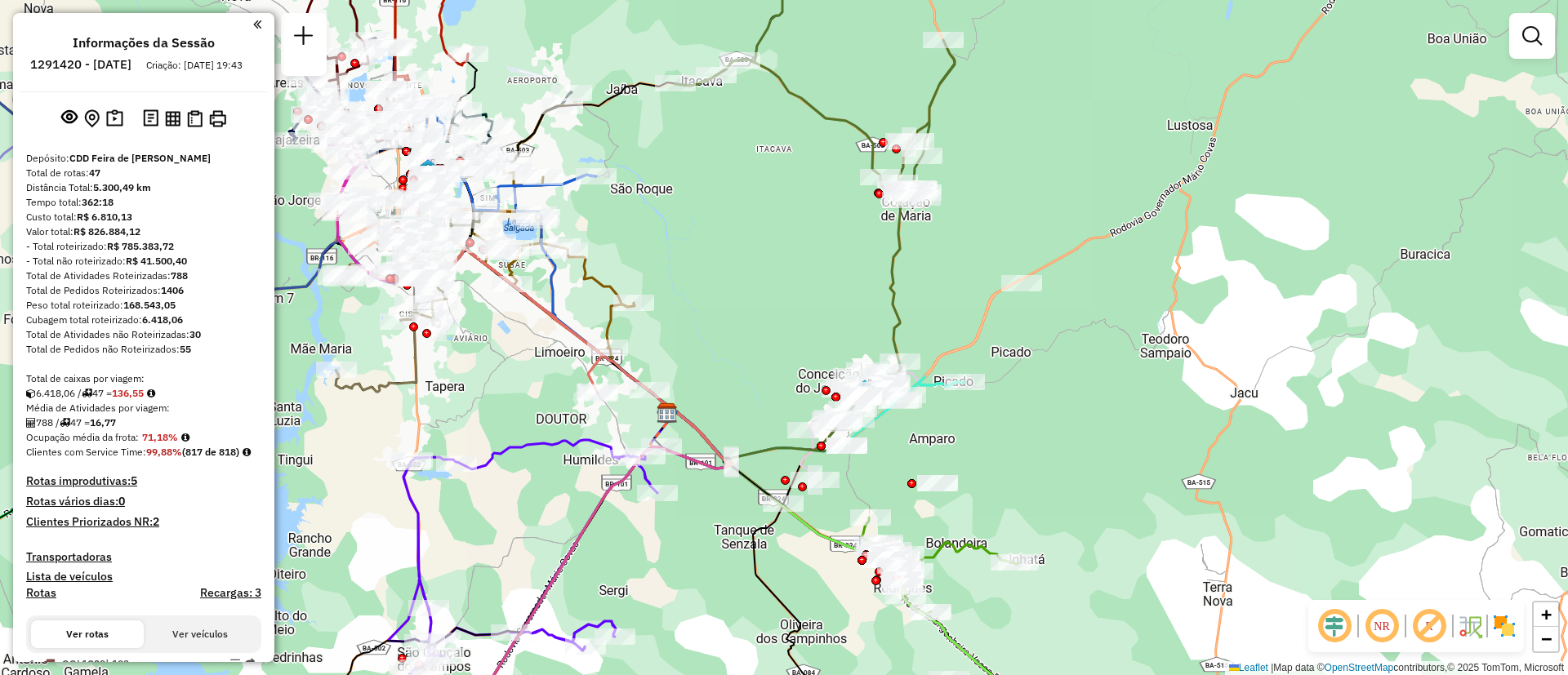
click at [790, 324] on div "Janela de atendimento Grade de atendimento Capacidade Transportadoras Veículos …" at bounding box center [784, 338] width 1568 height 675
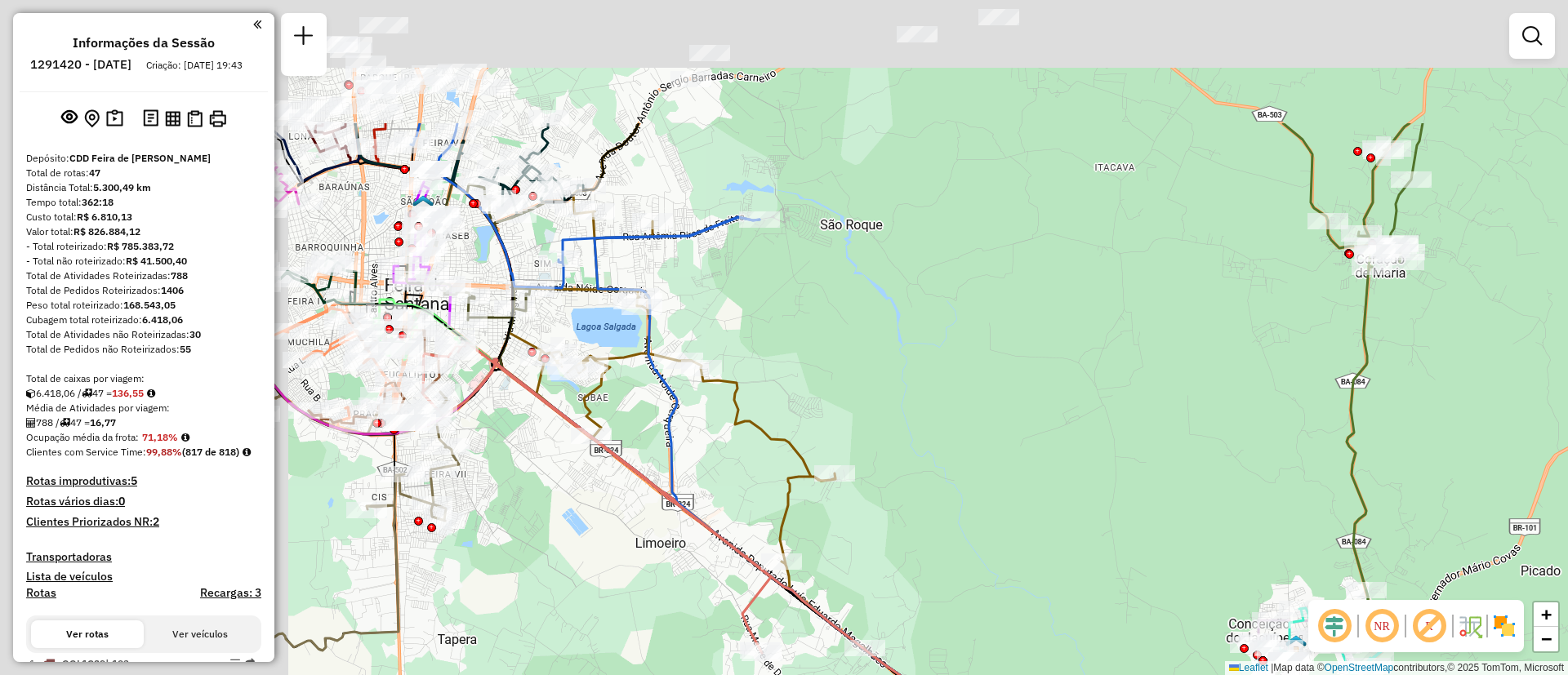
drag, startPoint x: 644, startPoint y: 233, endPoint x: 1023, endPoint y: 430, distance: 427.1
click at [1023, 430] on div "Janela de atendimento Grade de atendimento Capacidade Transportadoras Veículos …" at bounding box center [784, 338] width 1568 height 675
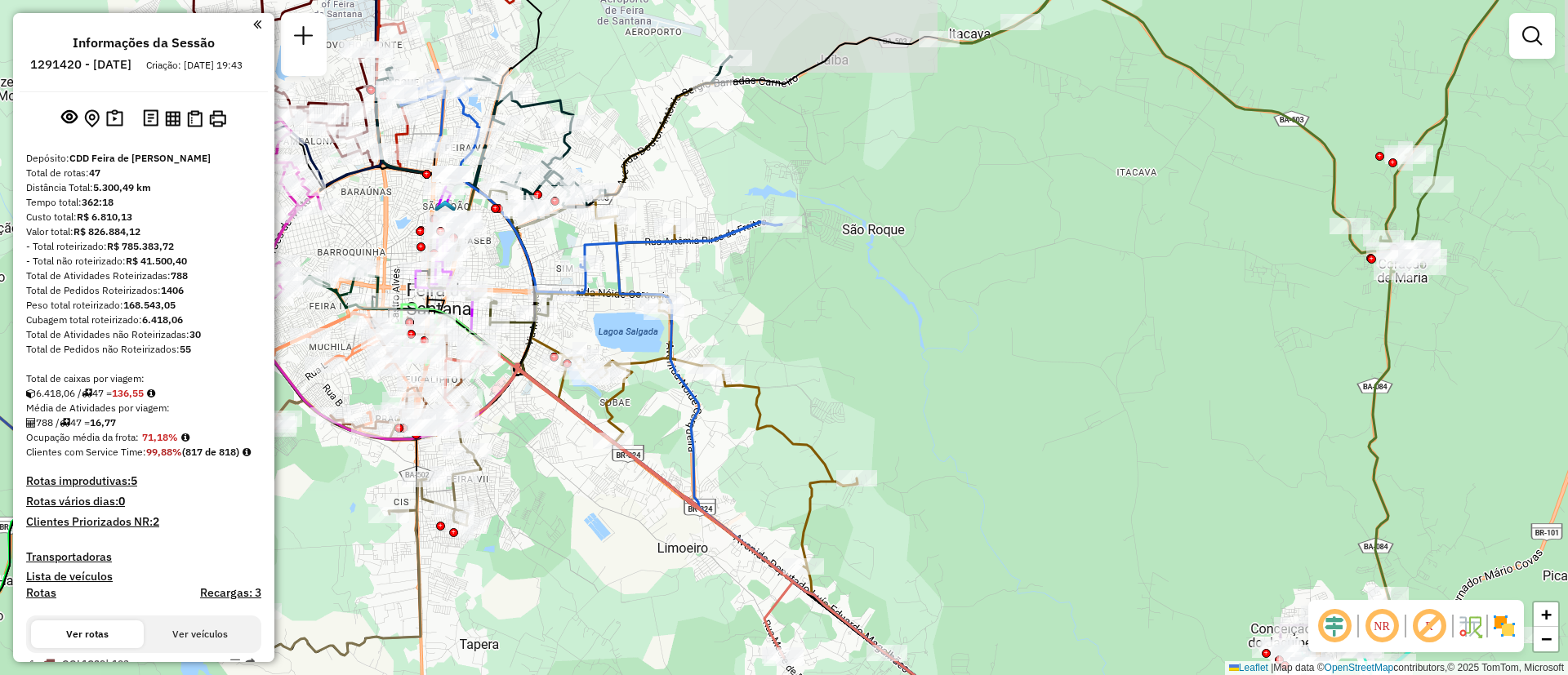
click at [751, 299] on div "Janela de atendimento Grade de atendimento Capacidade Transportadoras Veículos …" at bounding box center [784, 338] width 1568 height 675
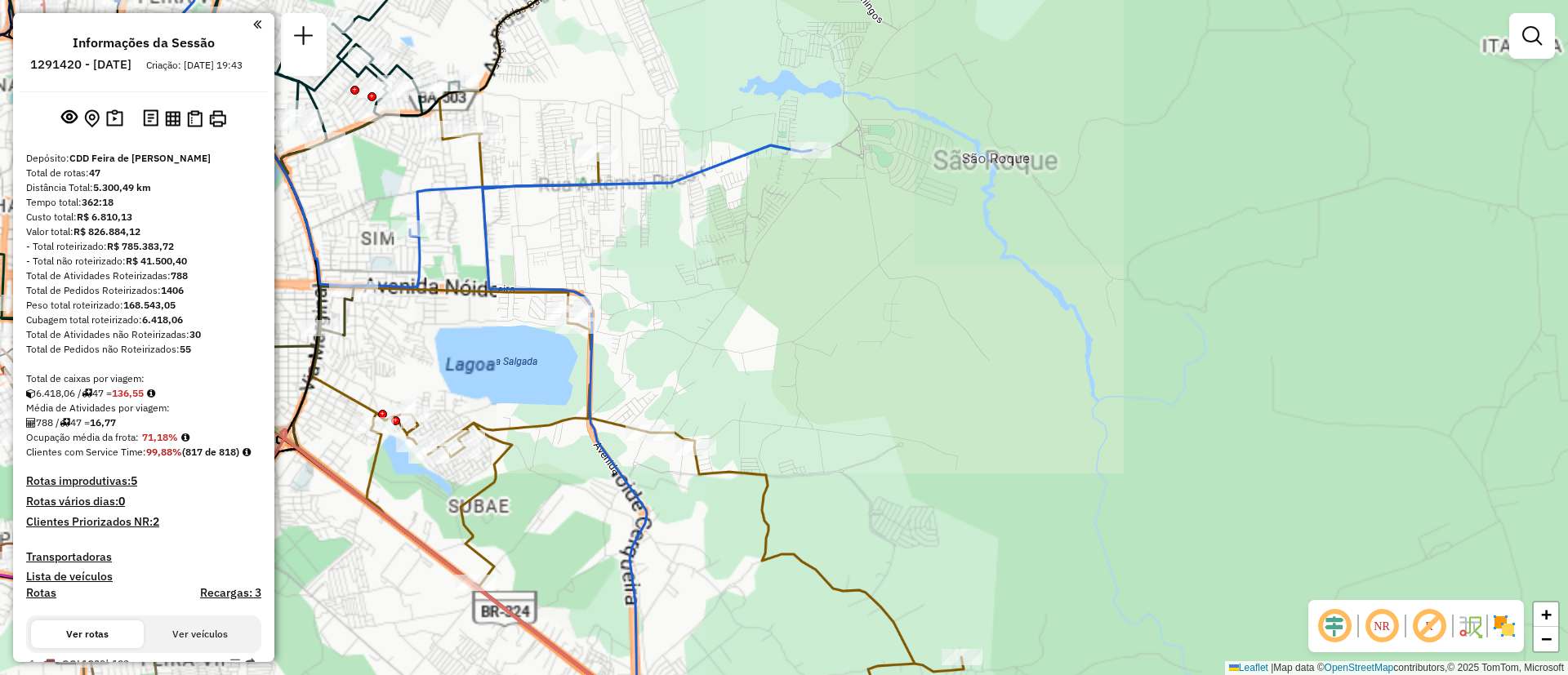
click at [751, 299] on div "Janela de atendimento Grade de atendimento Capacidade Transportadoras Veículos …" at bounding box center [784, 338] width 1568 height 675
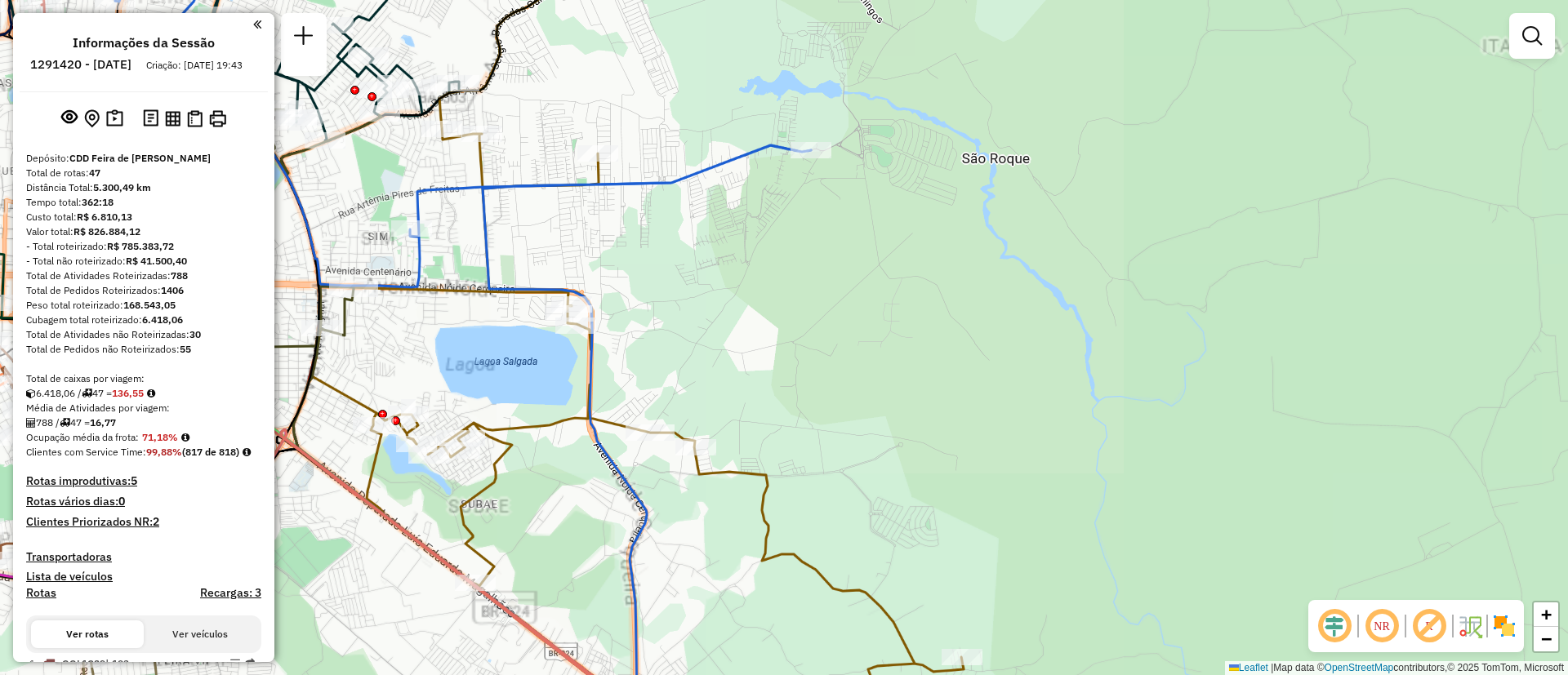
click at [751, 299] on div "Janela de atendimento Grade de atendimento Capacidade Transportadoras Veículos …" at bounding box center [784, 338] width 1568 height 675
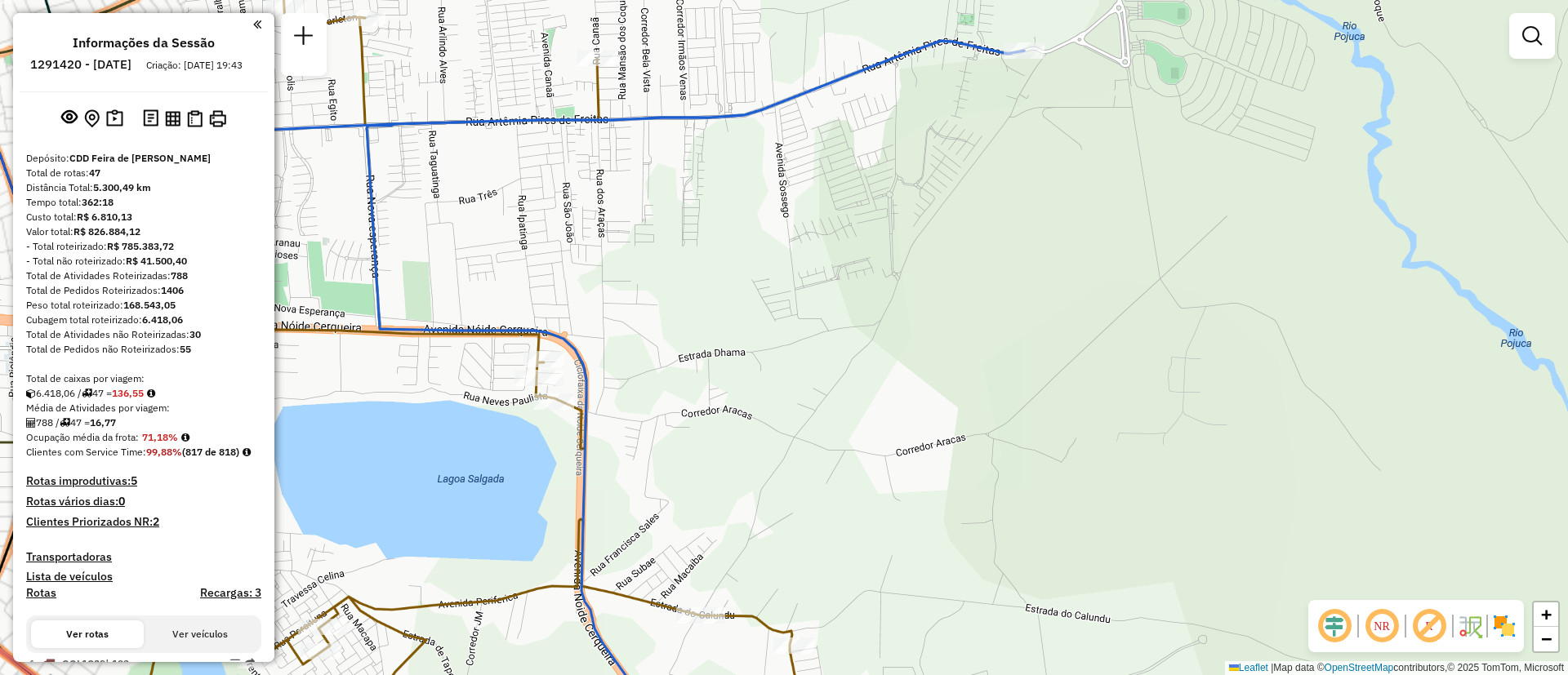
drag, startPoint x: 792, startPoint y: 359, endPoint x: 849, endPoint y: 392, distance: 65.9
click at [849, 392] on div "Janela de atendimento Grade de atendimento Capacidade Transportadoras Veículos …" at bounding box center [784, 338] width 1568 height 675
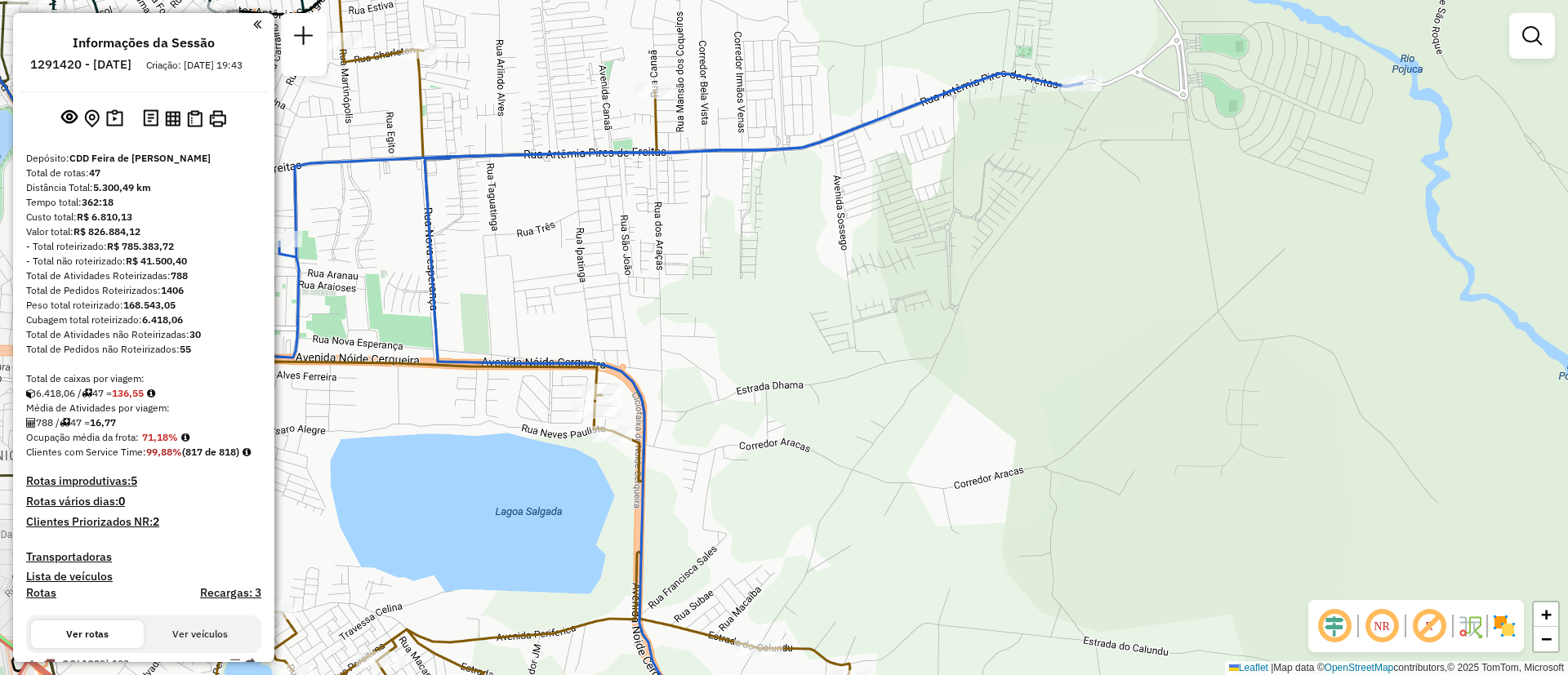
click at [748, 370] on div "Janela de atendimento Grade de atendimento Capacidade Transportadoras Veículos …" at bounding box center [784, 338] width 1568 height 675
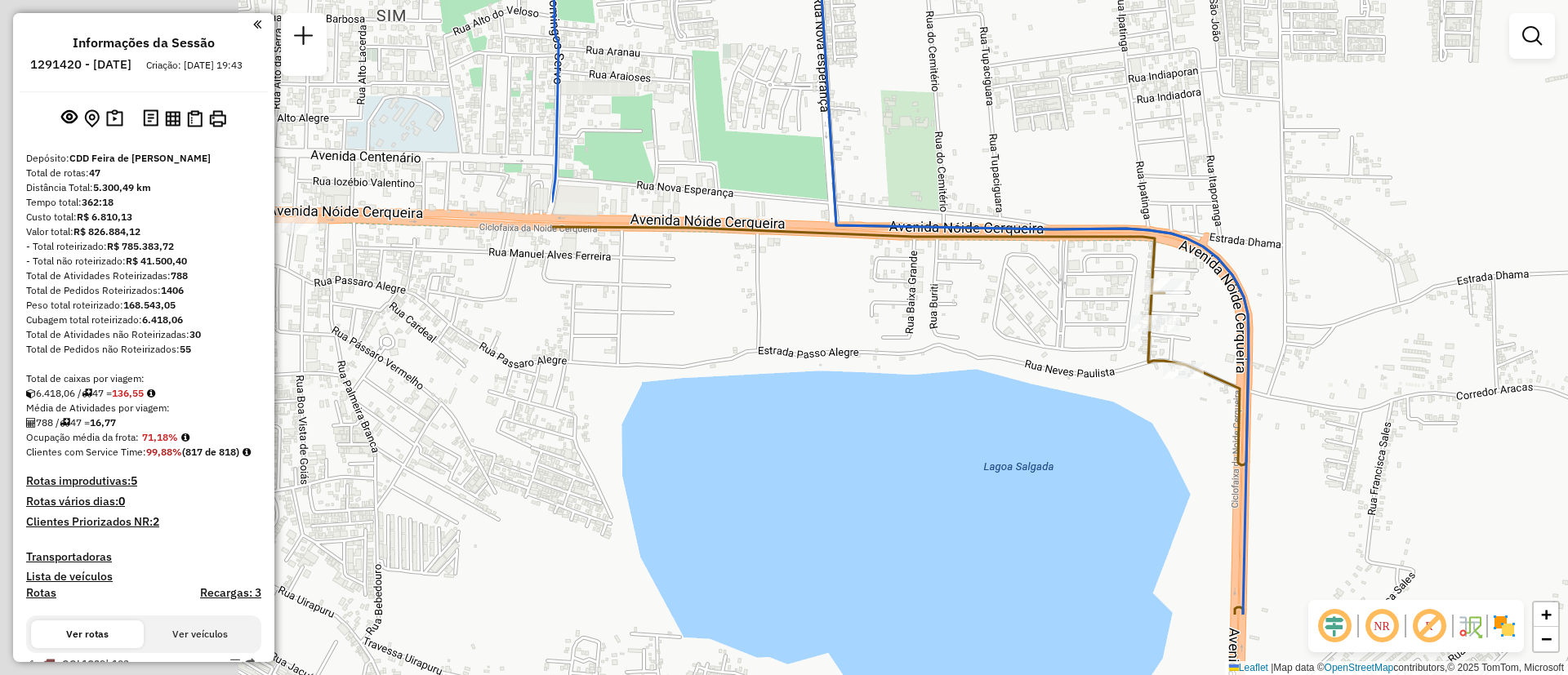
drag, startPoint x: 682, startPoint y: 528, endPoint x: 1392, endPoint y: 401, distance: 721.3
click at [1392, 401] on div "Janela de atendimento Grade de atendimento Capacidade Transportadoras Veículos …" at bounding box center [784, 338] width 1568 height 675
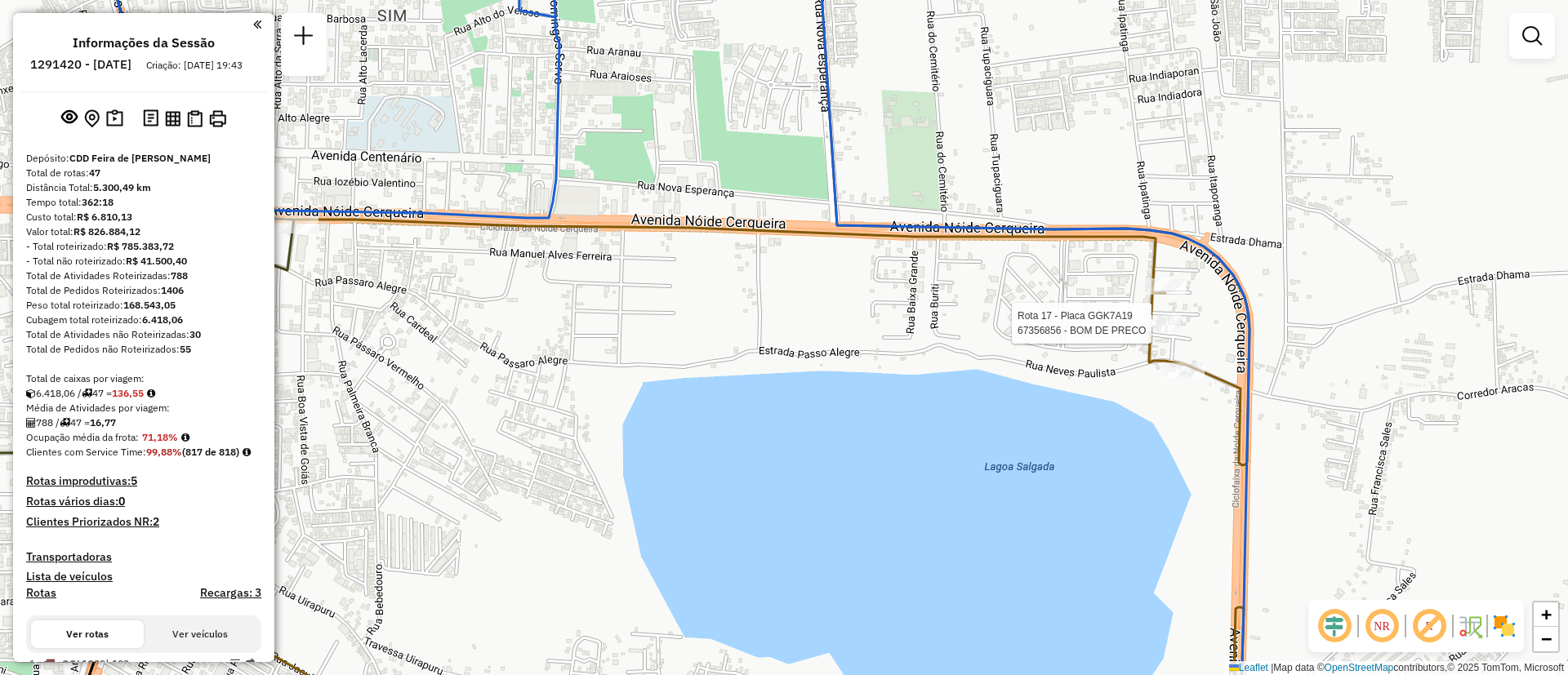
select select "**********"
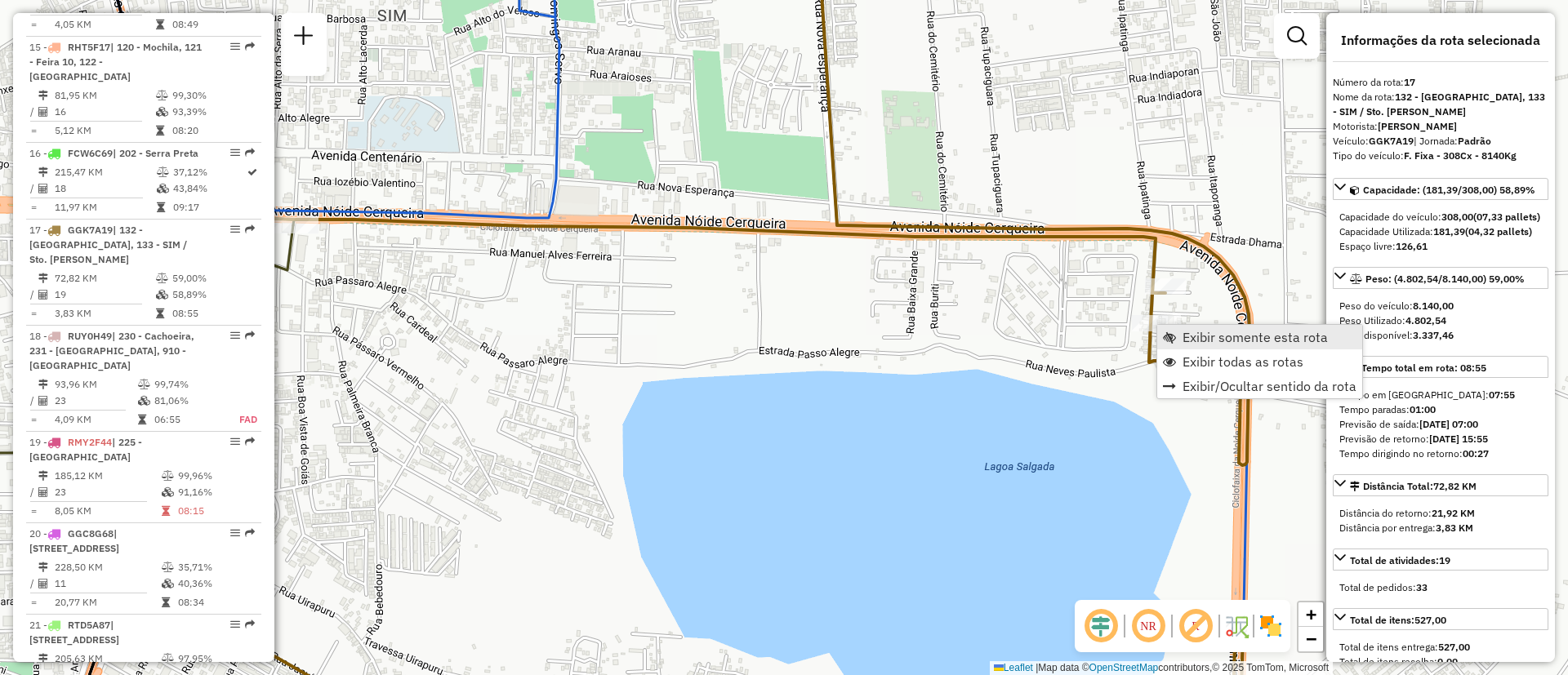
scroll to position [2206, 0]
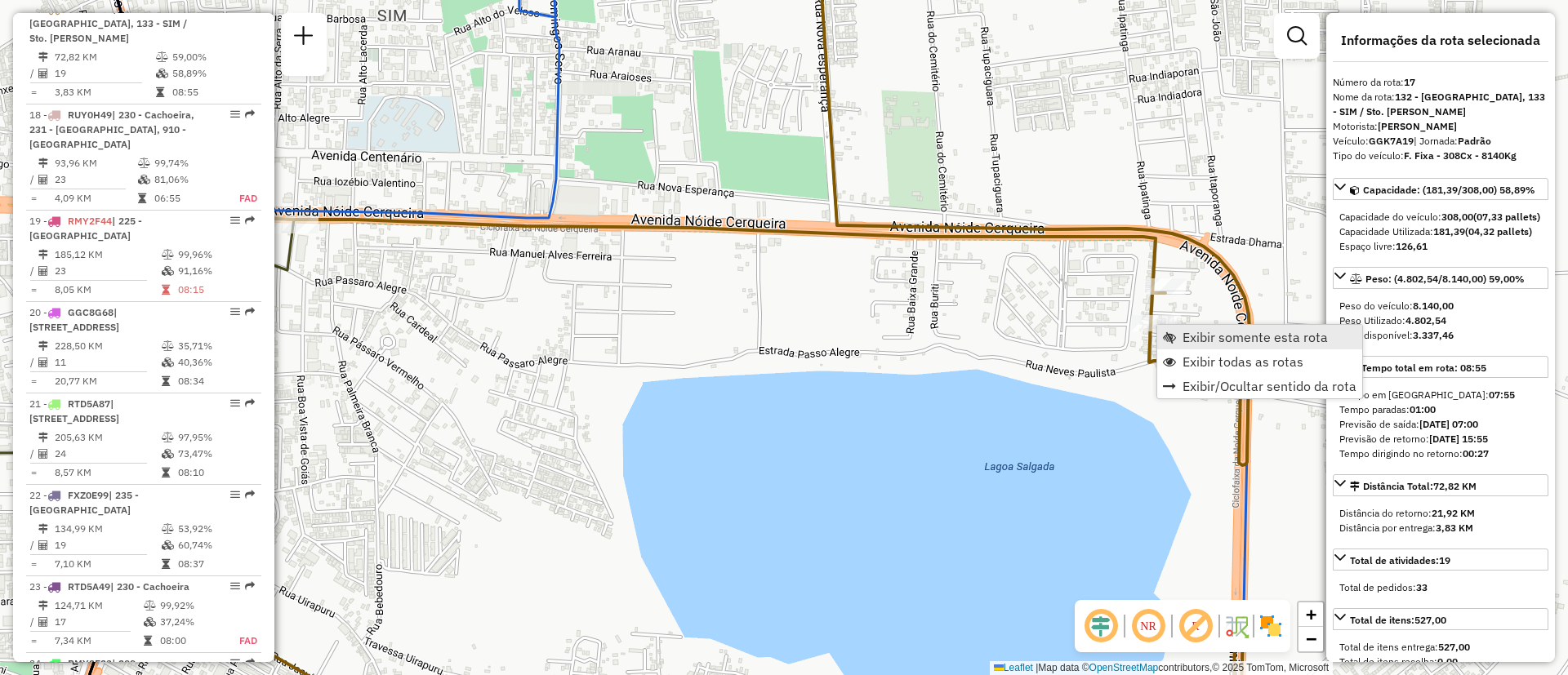
click at [1266, 339] on span "Exibir somente esta rota" at bounding box center [1255, 338] width 146 height 13
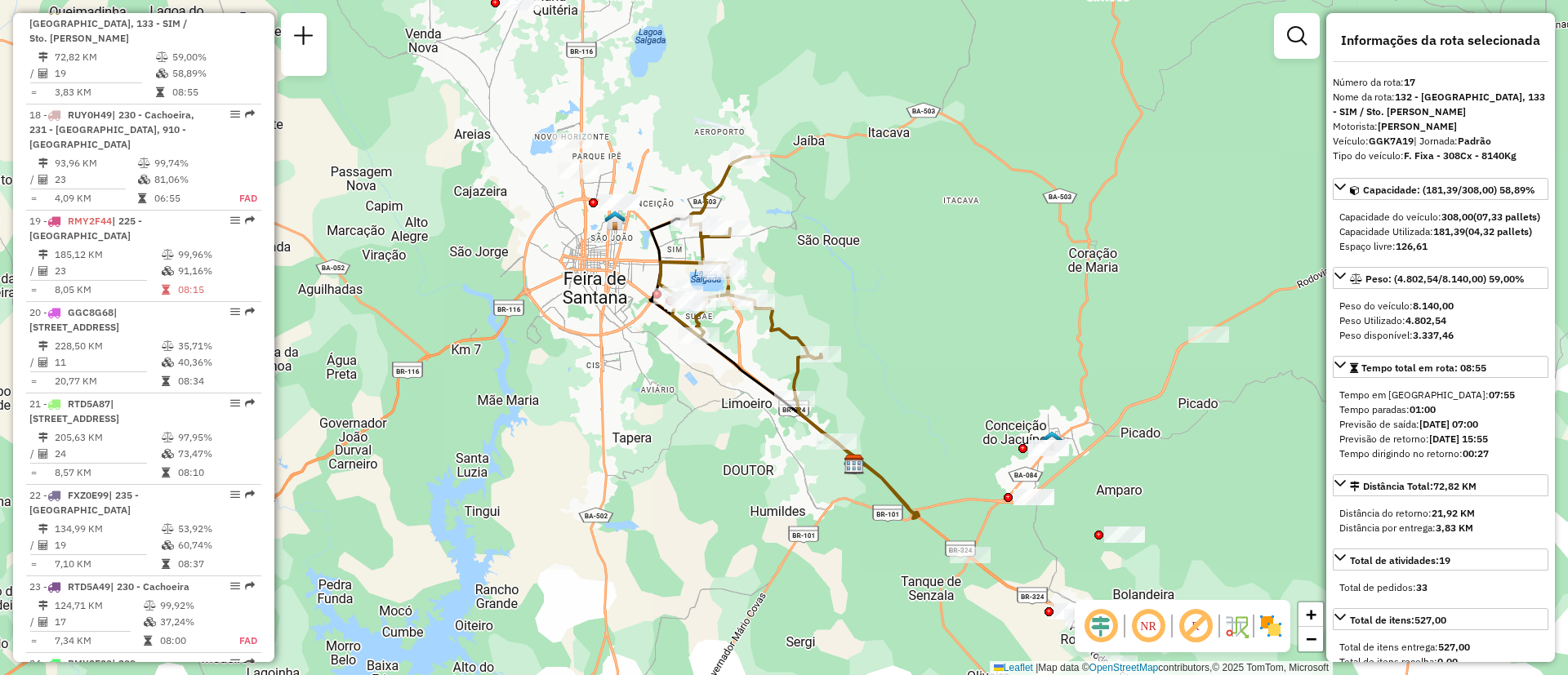
click at [876, 220] on div "Janela de atendimento Grade de atendimento Capacidade Transportadoras Veículos …" at bounding box center [784, 338] width 1568 height 675
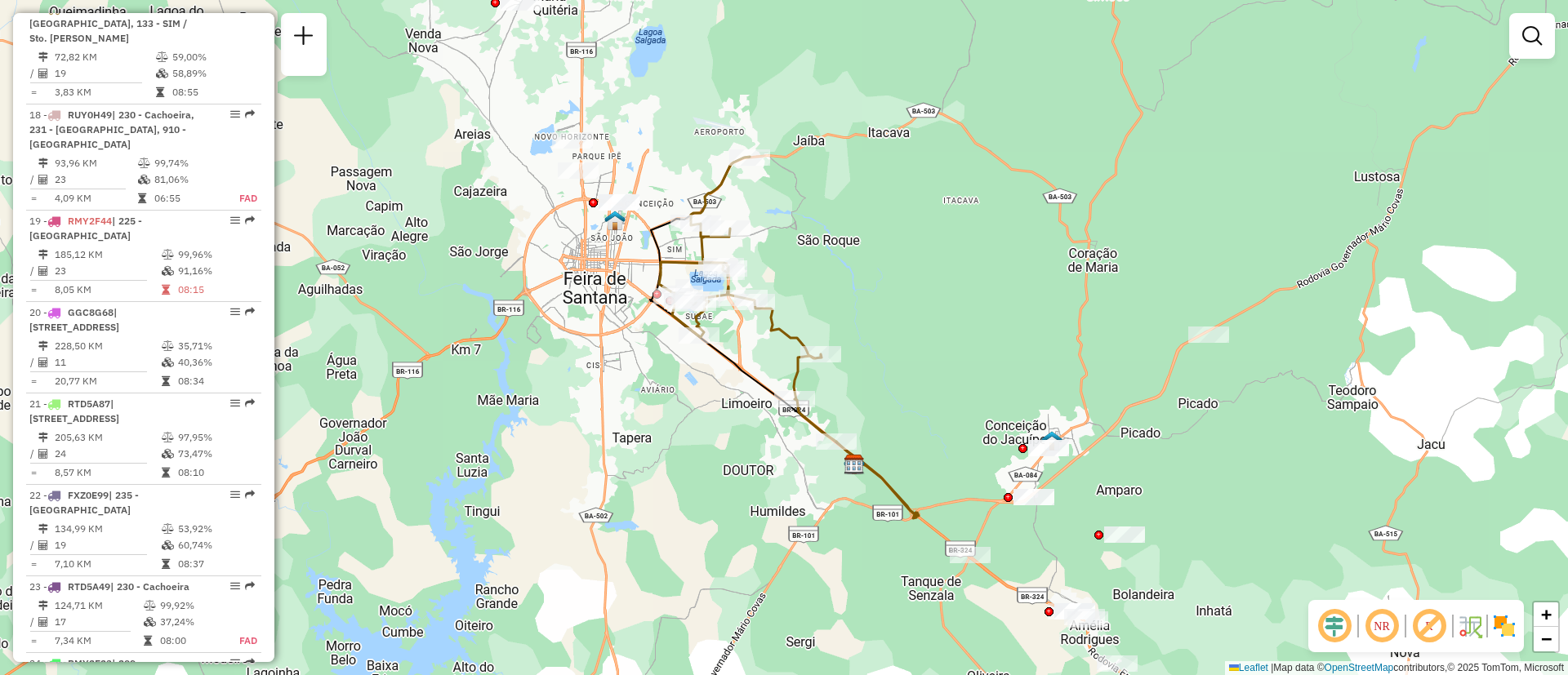
click at [876, 220] on div "Janela de atendimento Grade de atendimento Capacidade Transportadoras Veículos …" at bounding box center [784, 338] width 1568 height 675
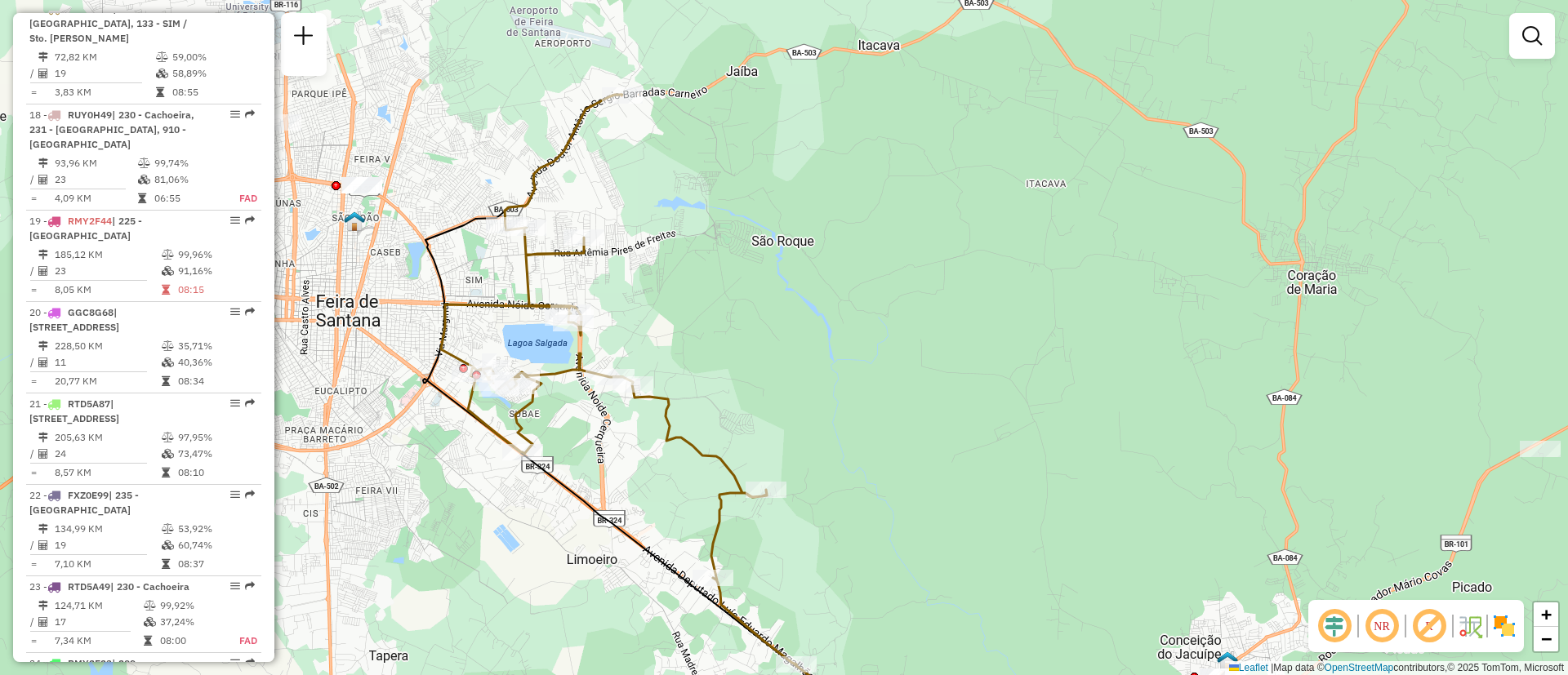
click at [876, 220] on div "Janela de atendimento Grade de atendimento Capacidade Transportadoras Veículos …" at bounding box center [784, 338] width 1568 height 675
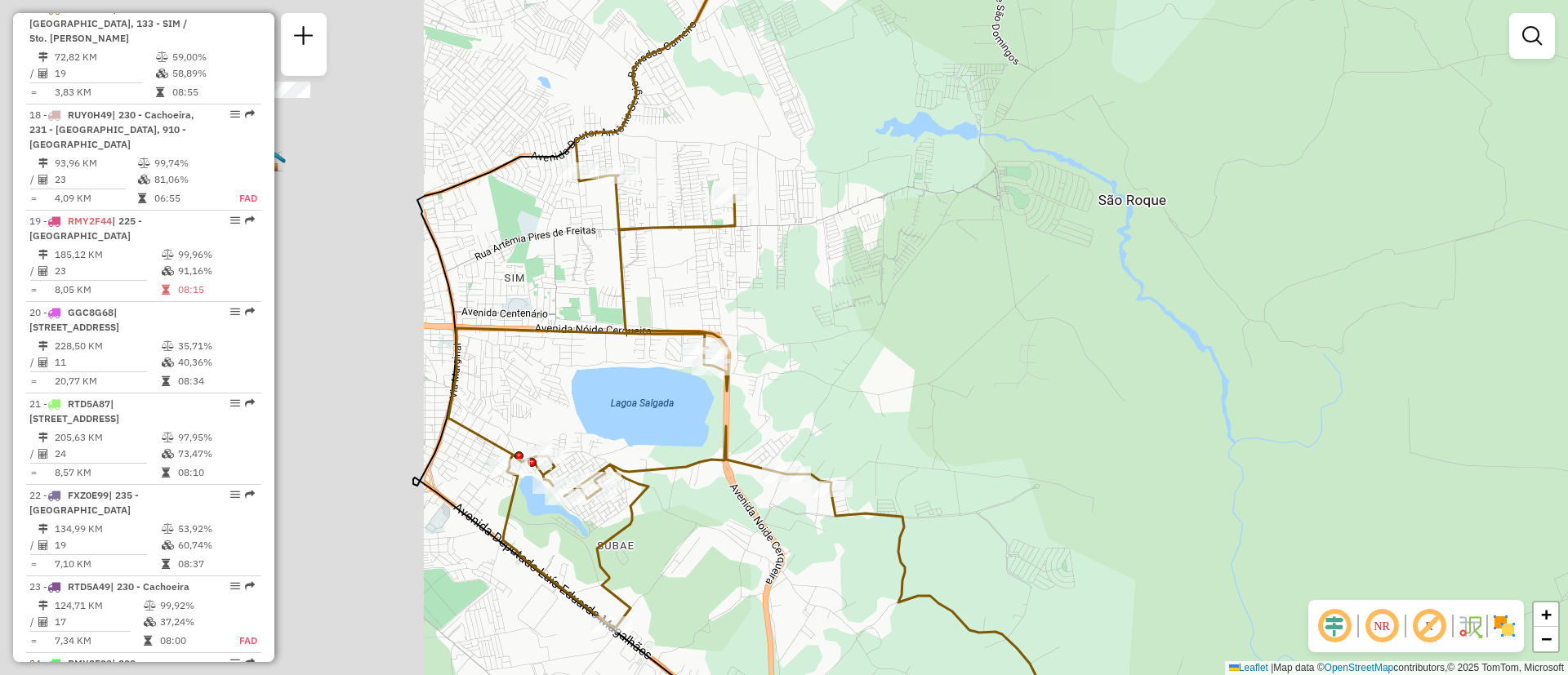
drag, startPoint x: 428, startPoint y: 350, endPoint x: 1083, endPoint y: 264, distance: 660.6
click at [1083, 264] on div "Janela de atendimento Grade de atendimento Capacidade Transportadoras Veículos …" at bounding box center [784, 338] width 1568 height 675
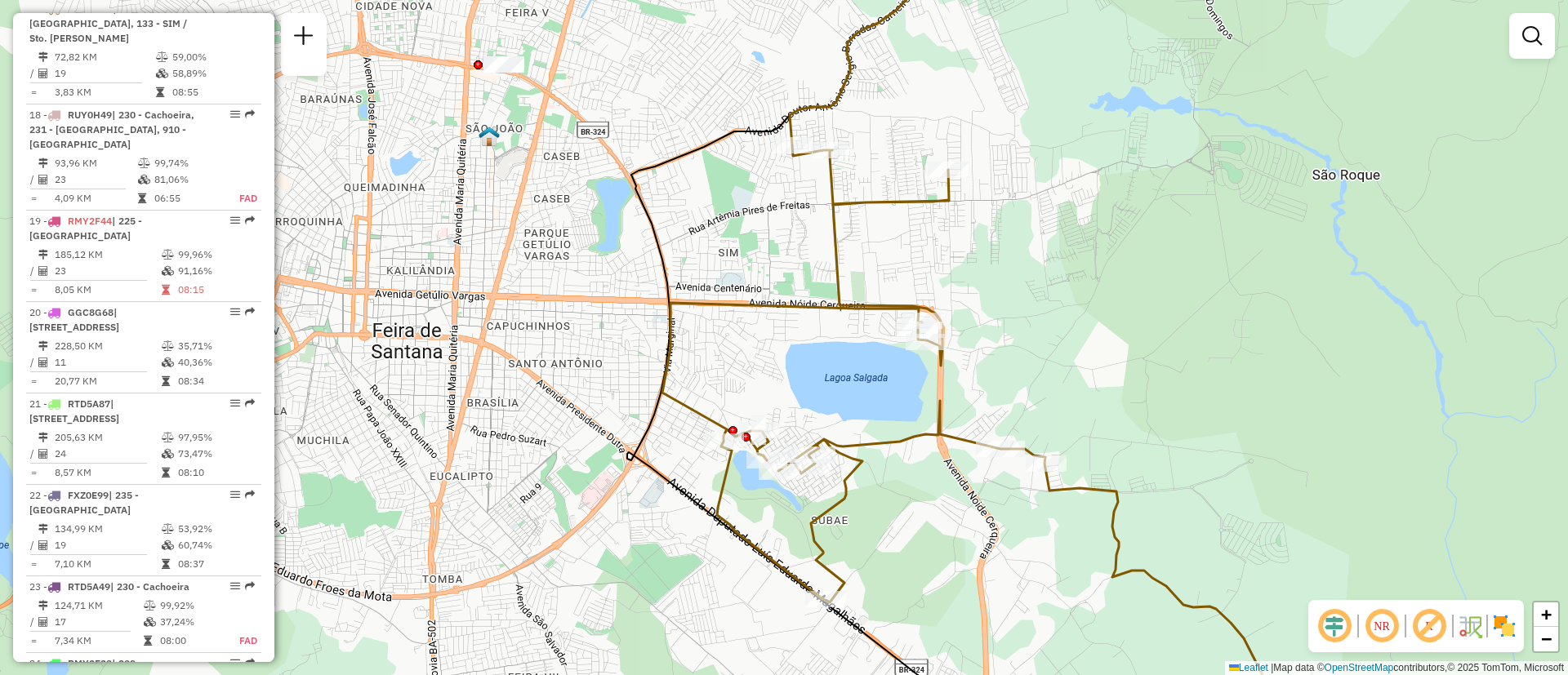
click at [1127, 234] on div "Janela de atendimento Grade de atendimento Capacidade Transportadoras Veículos …" at bounding box center [784, 338] width 1568 height 675
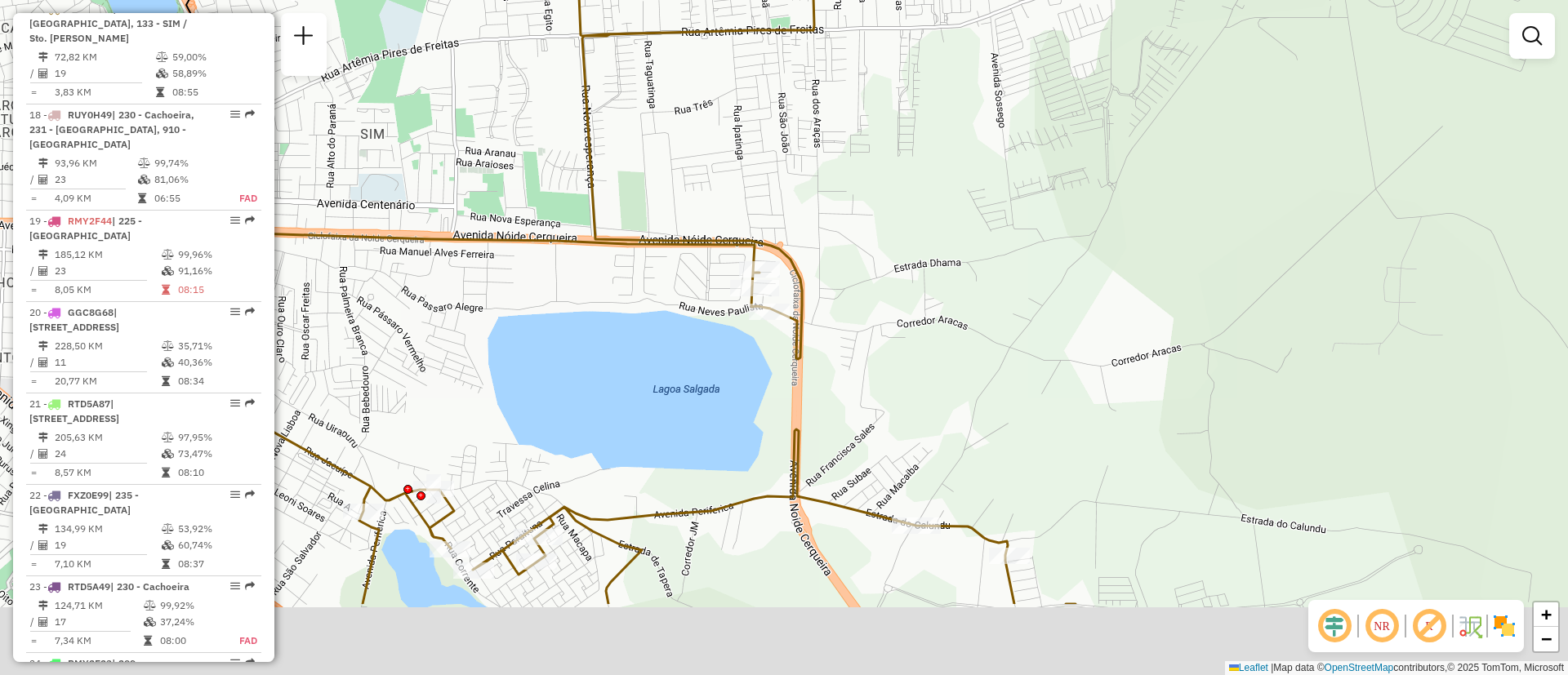
drag, startPoint x: 980, startPoint y: 510, endPoint x: 1152, endPoint y: 266, distance: 298.5
click at [1152, 266] on div "Janela de atendimento Grade de atendimento Capacidade Transportadoras Veículos …" at bounding box center [784, 338] width 1568 height 675
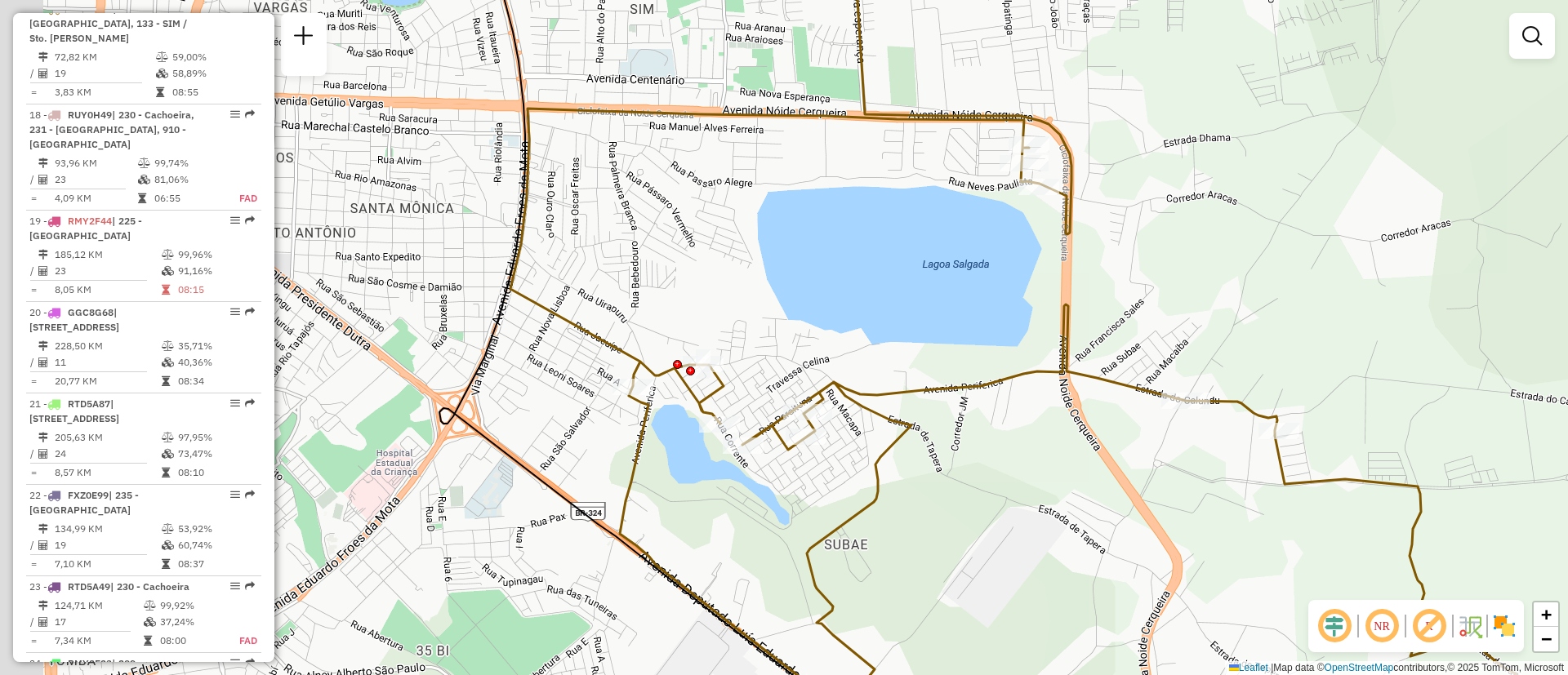
drag, startPoint x: 1152, startPoint y: 266, endPoint x: 1294, endPoint y: 247, distance: 143.3
click at [1294, 247] on div "Janela de atendimento Grade de atendimento Capacidade Transportadoras Veículos …" at bounding box center [784, 338] width 1568 height 675
select select "**********"
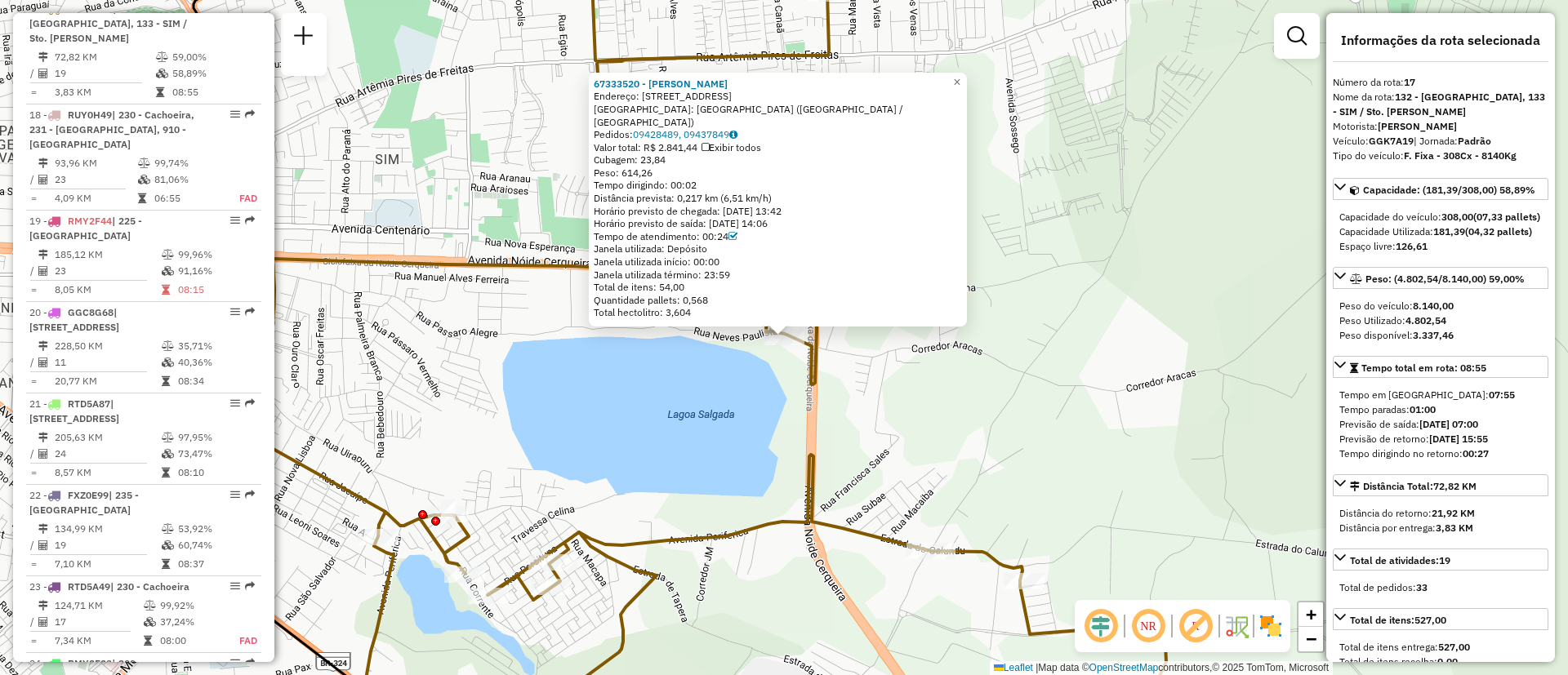
click at [1109, 307] on div "67333520 - DANILO DE SOUZA LIMA Endereço: 081 RUA CORREDOR DOS ARACAS 60 Bairro…" at bounding box center [784, 338] width 1568 height 675
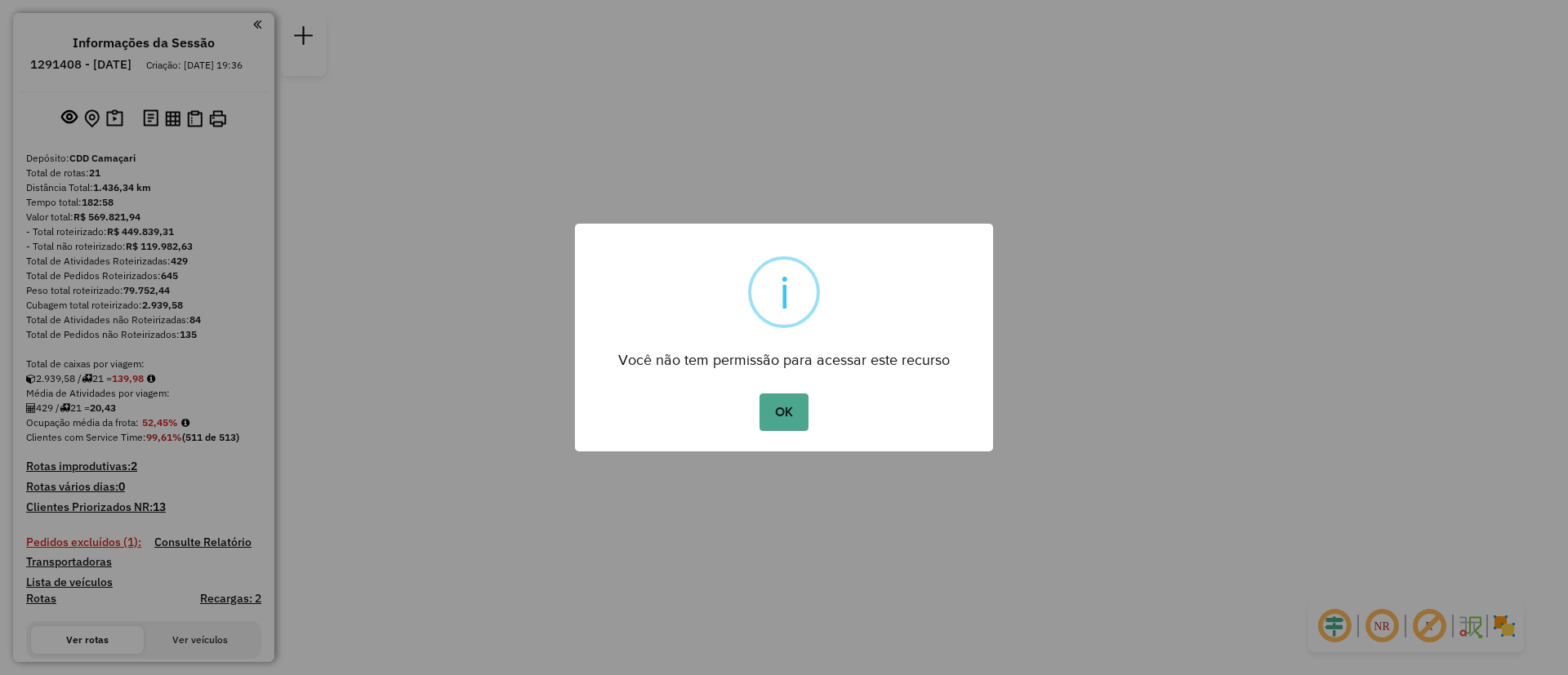
click at [760, 394] on button "OK" at bounding box center [783, 413] width 48 height 38
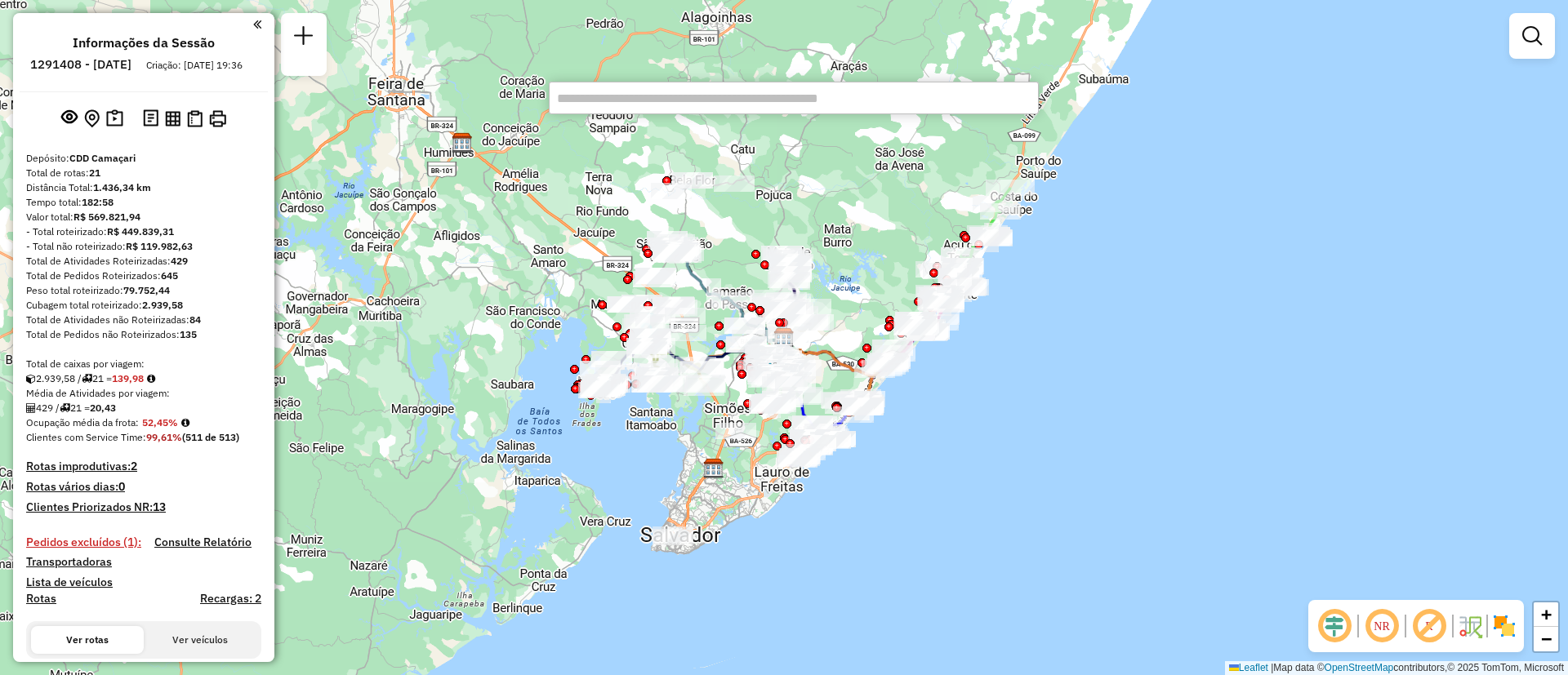
click at [221, 165] on div "Depósito: CDD Camaçari" at bounding box center [144, 159] width 235 height 15
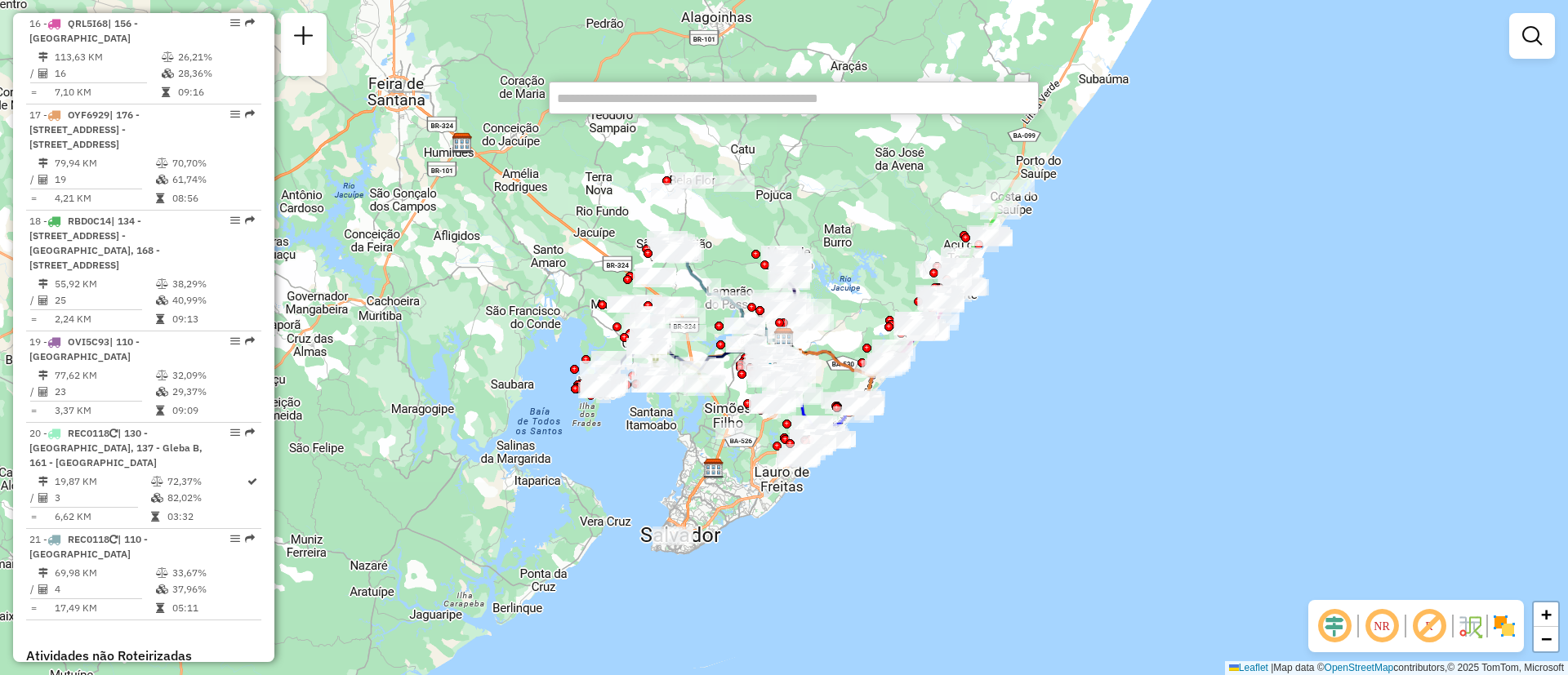
scroll to position [2348, 0]
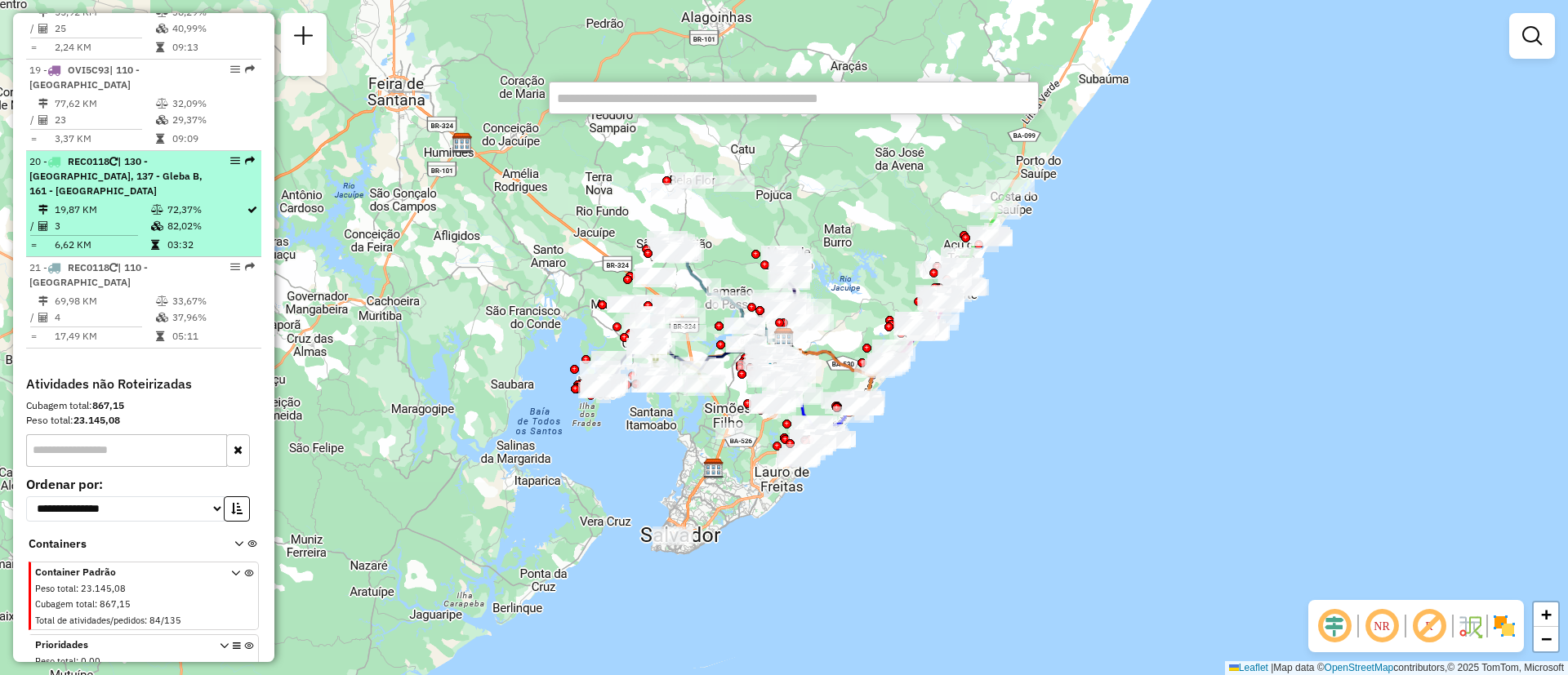
click at [126, 155] on span "| 130 - [GEOGRAPHIC_DATA], 137 - Gleba B, 161 - [GEOGRAPHIC_DATA]" at bounding box center [116, 176] width 173 height 41
select select "**********"
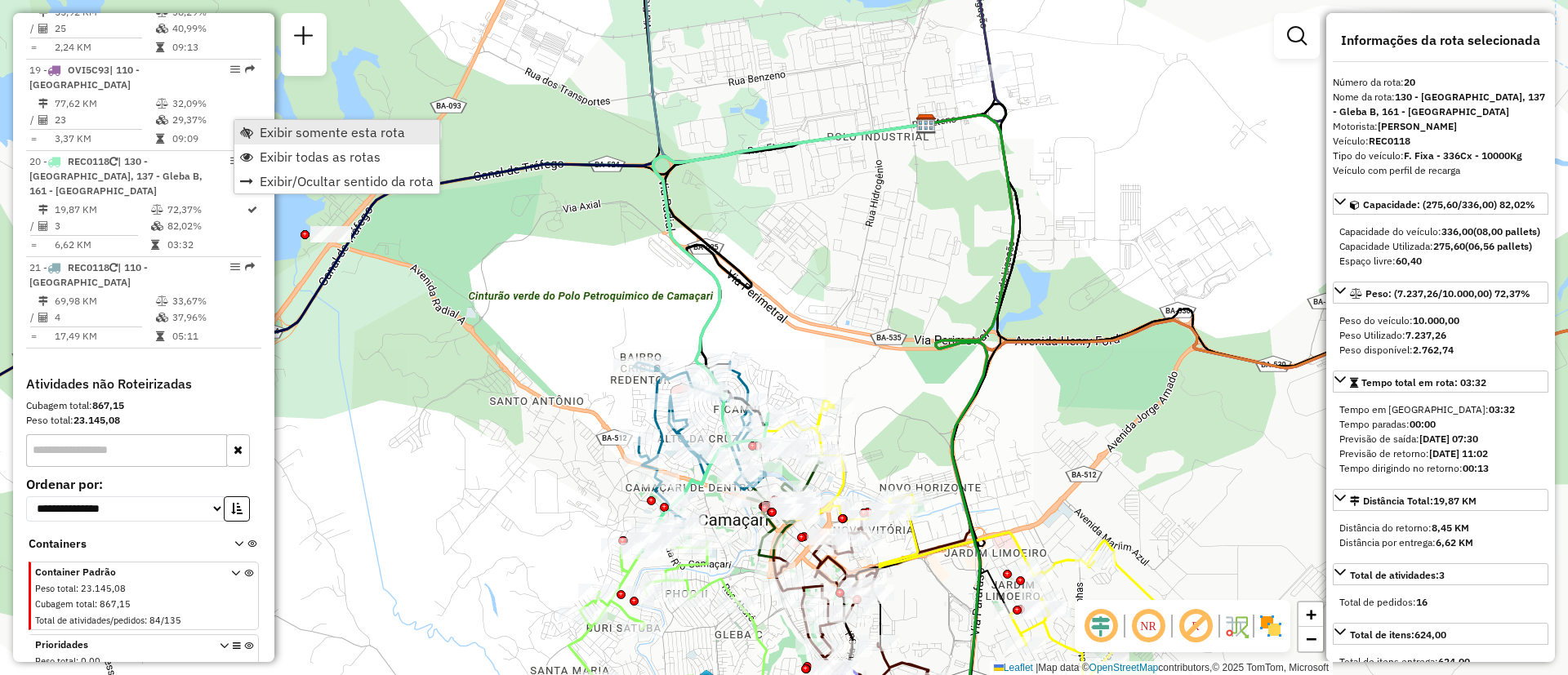
click at [257, 128] on link "Exibir somente esta rota" at bounding box center [337, 133] width 205 height 24
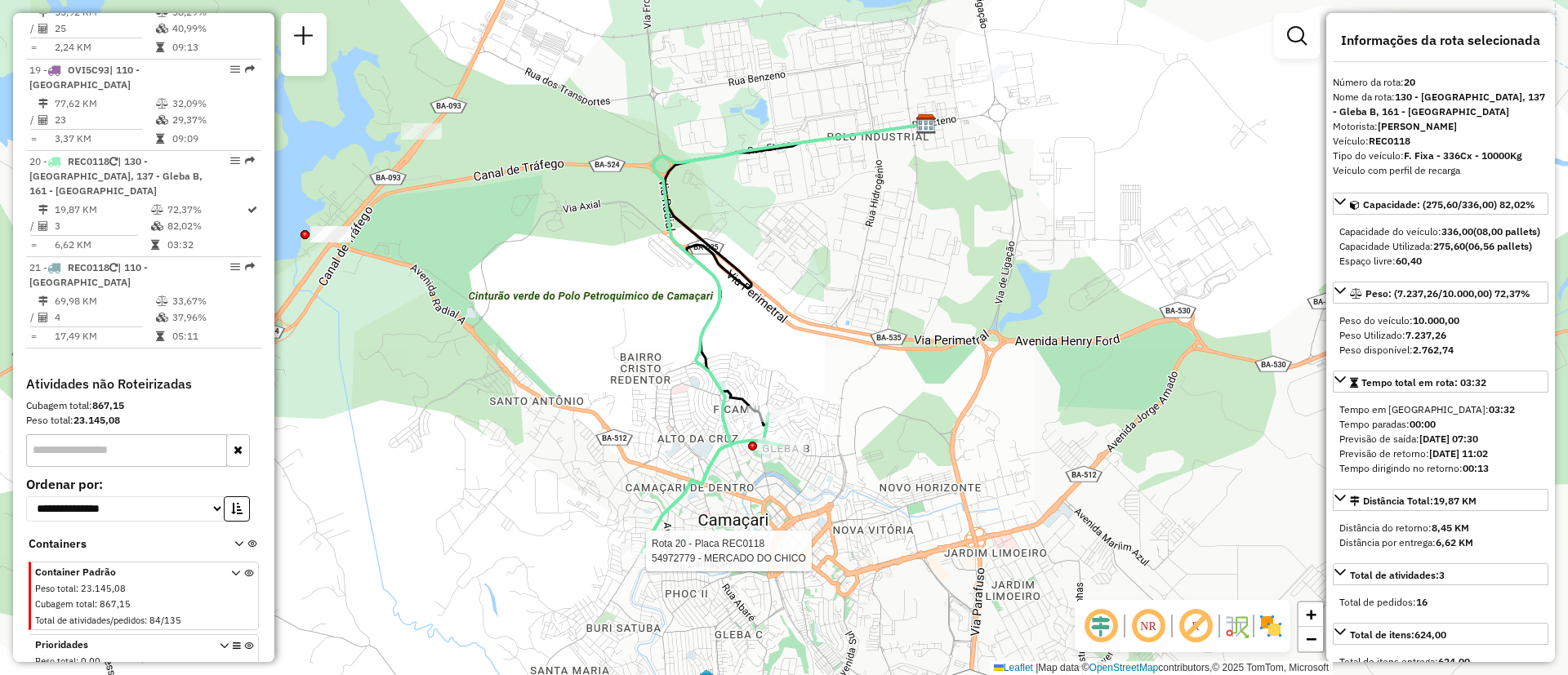
click at [644, 559] on div at bounding box center [640, 551] width 40 height 16
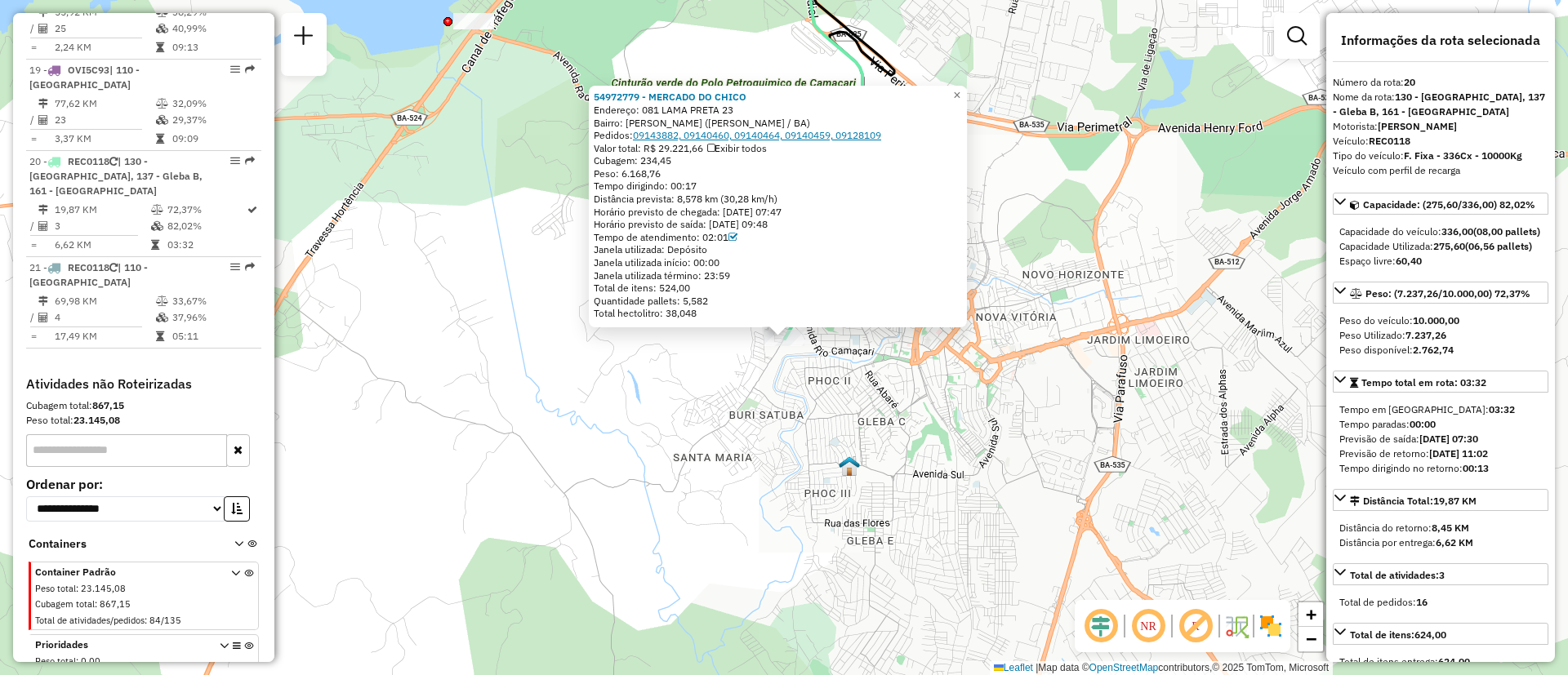
click at [825, 130] on link "09143882, 09140460, 09140464, 09140459, 09128109" at bounding box center [757, 134] width 248 height 12
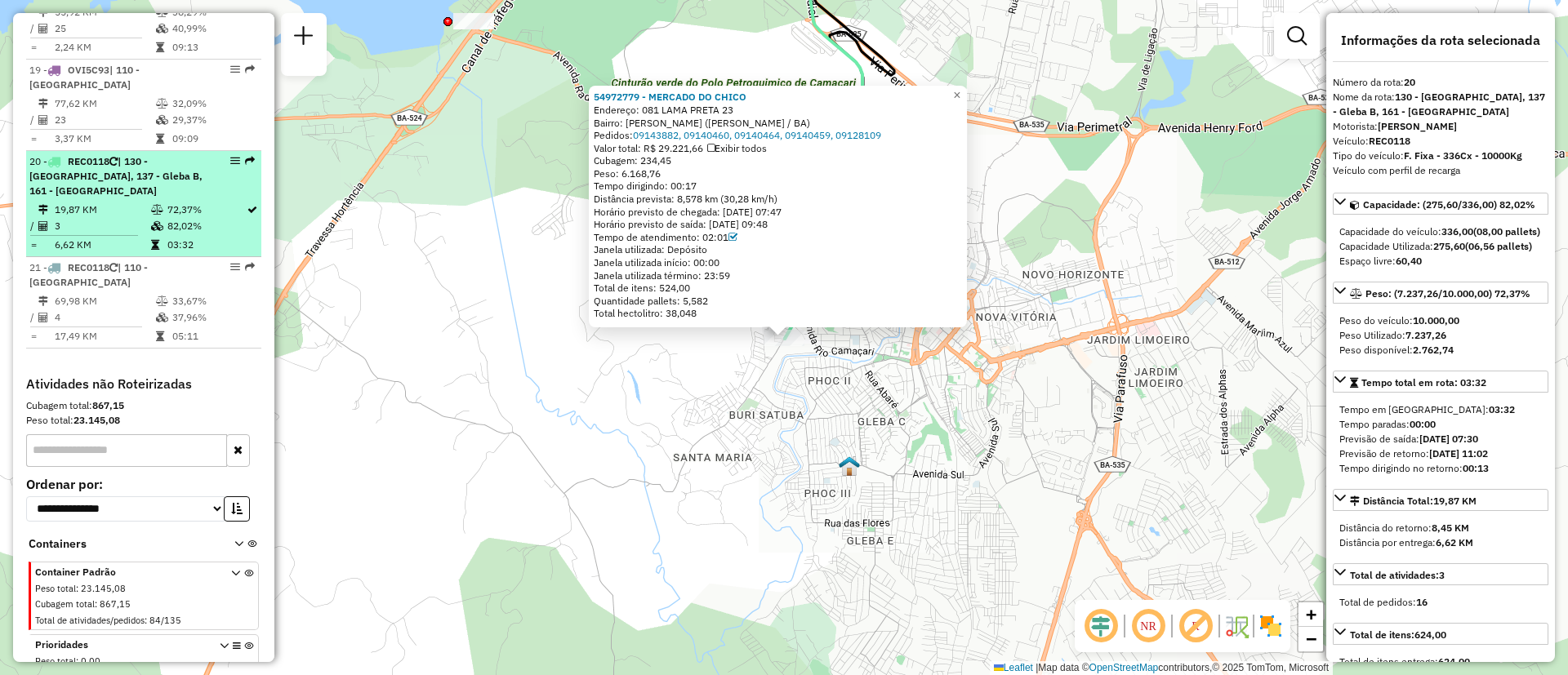
click at [149, 155] on span "| 130 - [GEOGRAPHIC_DATA], 137 - Gleba B, 161 - [GEOGRAPHIC_DATA]" at bounding box center [116, 176] width 173 height 41
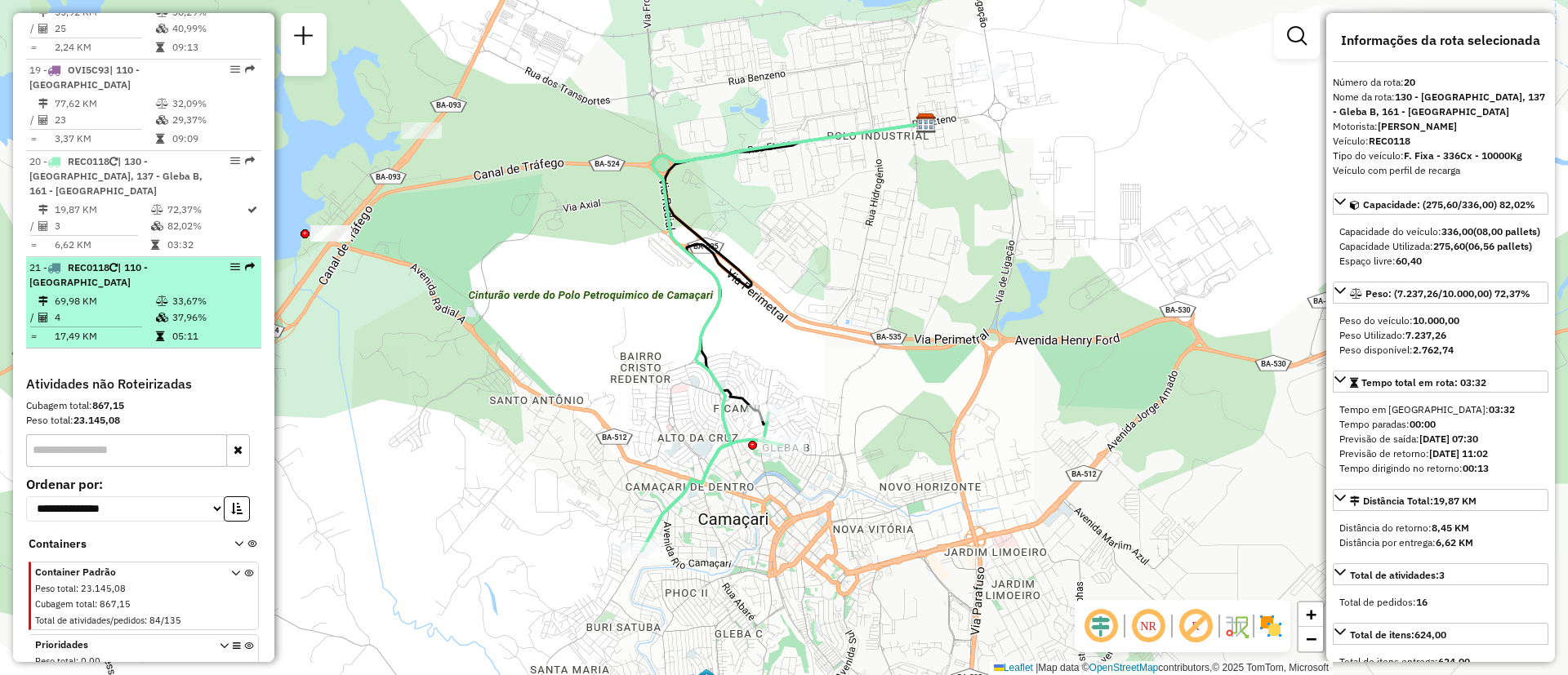
click at [165, 313] on icon at bounding box center [162, 318] width 12 height 9
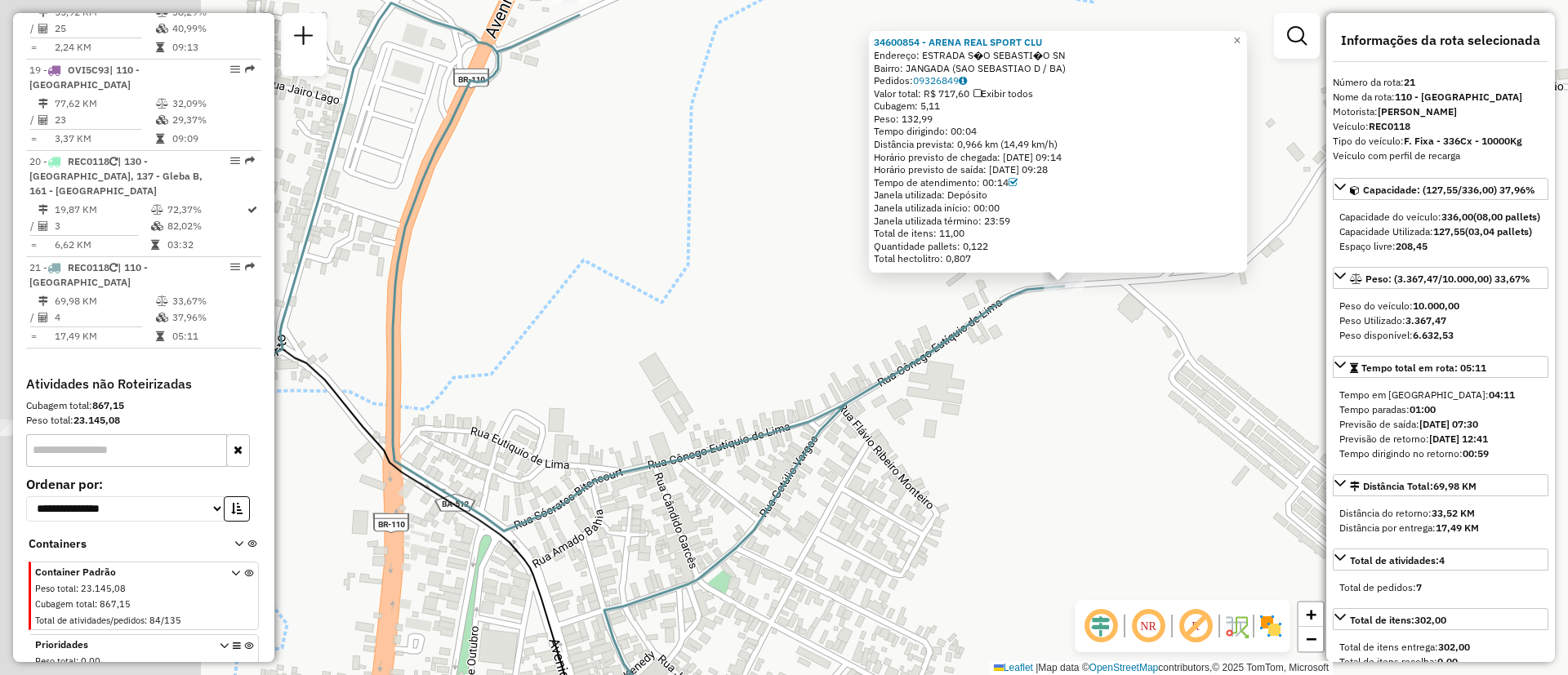
drag, startPoint x: 645, startPoint y: 484, endPoint x: 925, endPoint y: 430, distance: 285.2
click at [925, 430] on div "34600854 - ARENA REAL SPORT CLU Endereço: ESTRADA S�O SEBASTI�O SN Bairro: [GEO…" at bounding box center [784, 338] width 1568 height 675
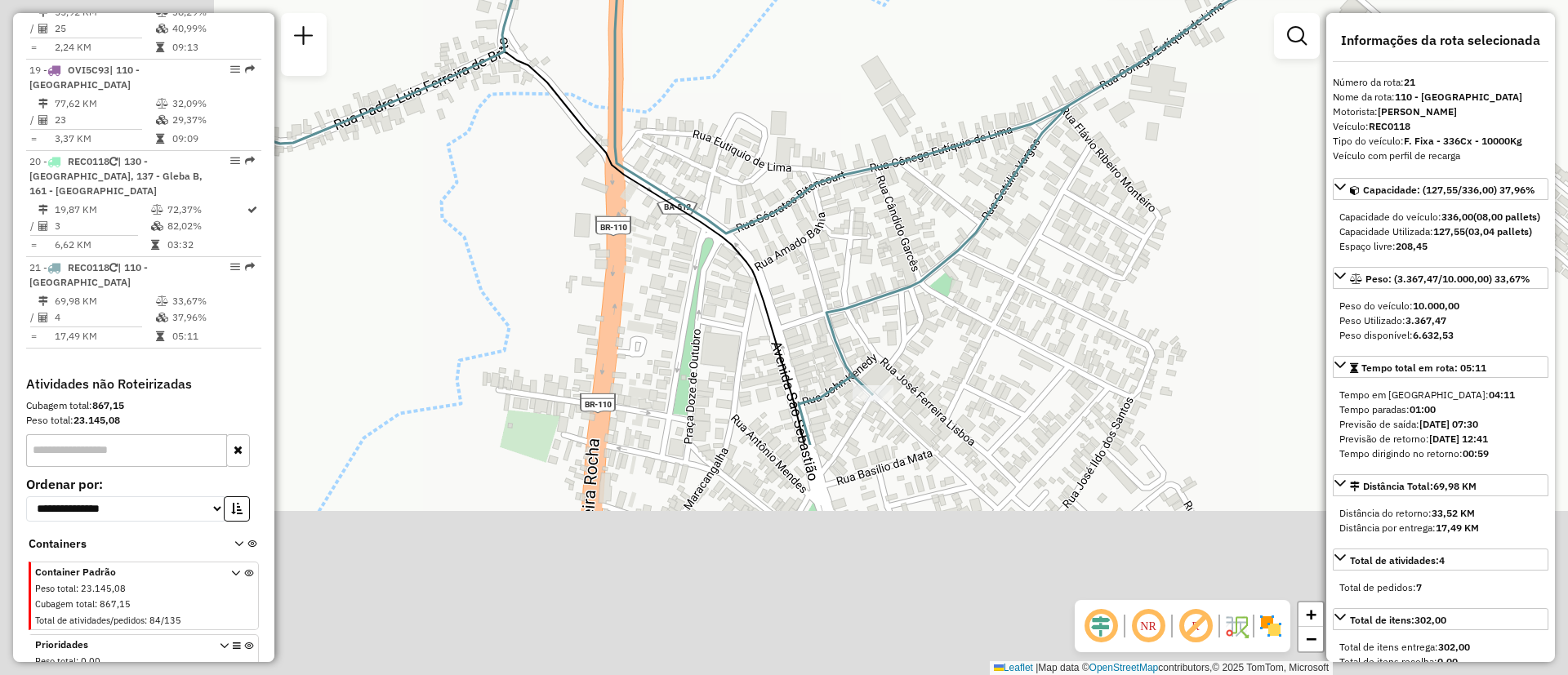
drag, startPoint x: 591, startPoint y: 472, endPoint x: 745, endPoint y: 168, distance: 340.8
click at [745, 168] on div "34600854 - ARENA REAL SPORT CLU Endereço: ESTRADA S�O SEBASTI�O SN Bairro: [GEO…" at bounding box center [784, 338] width 1568 height 675
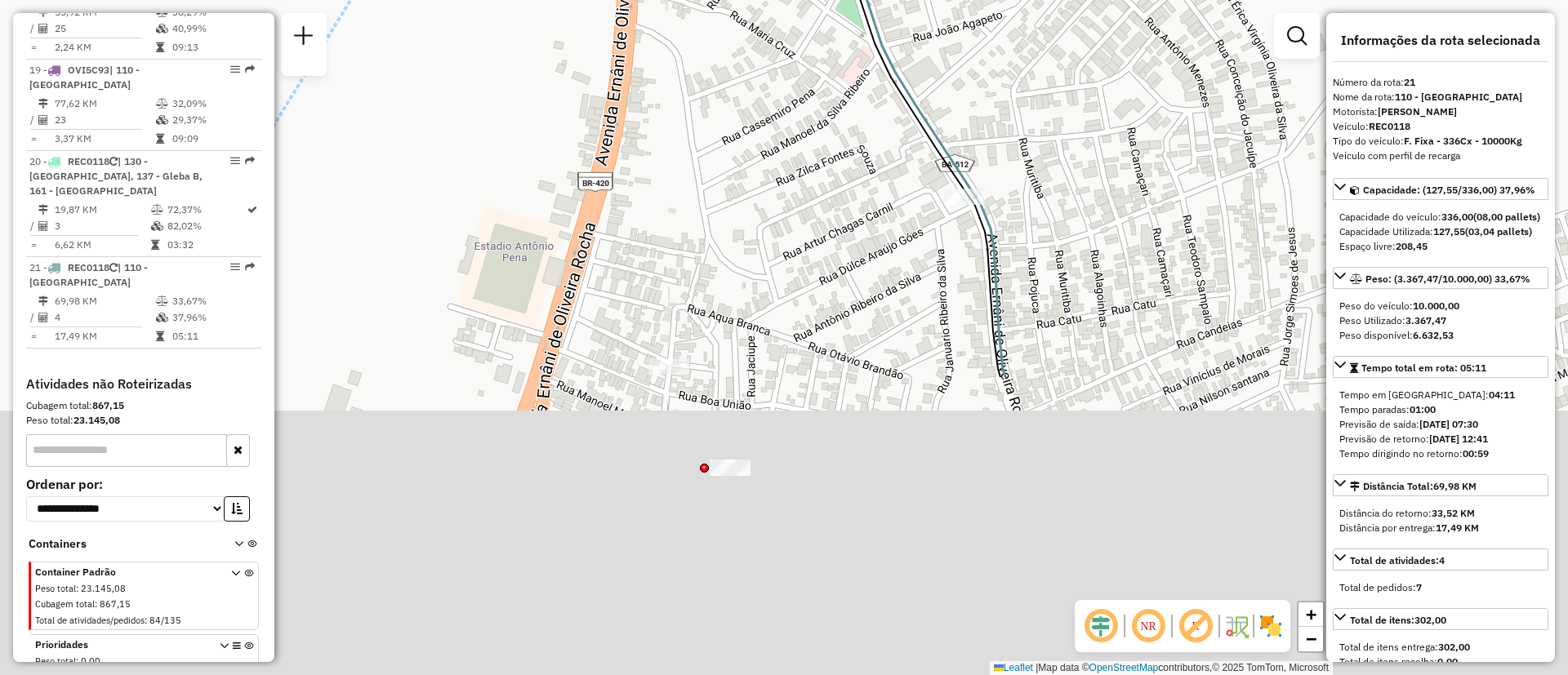
drag, startPoint x: 708, startPoint y: 573, endPoint x: 694, endPoint y: 183, distance: 390.3
click at [694, 183] on div "34600854 - ARENA REAL SPORT CLU Endereço: ESTRADA S�O SEBASTI�O SN Bairro: [GEO…" at bounding box center [784, 338] width 1568 height 675
